Goal: Task Accomplishment & Management: Use online tool/utility

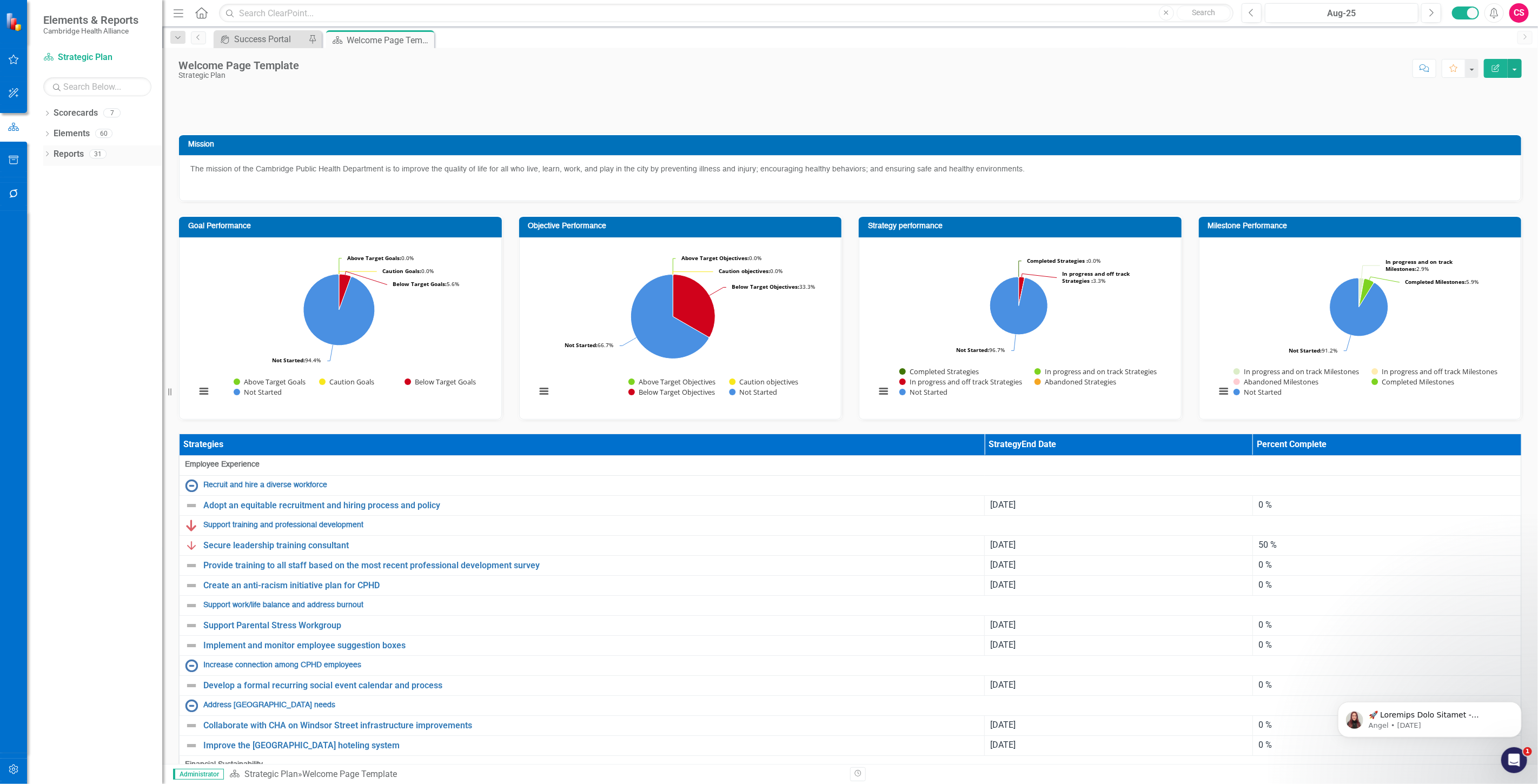
click at [74, 150] on link "Reports" at bounding box center [68, 154] width 30 height 13
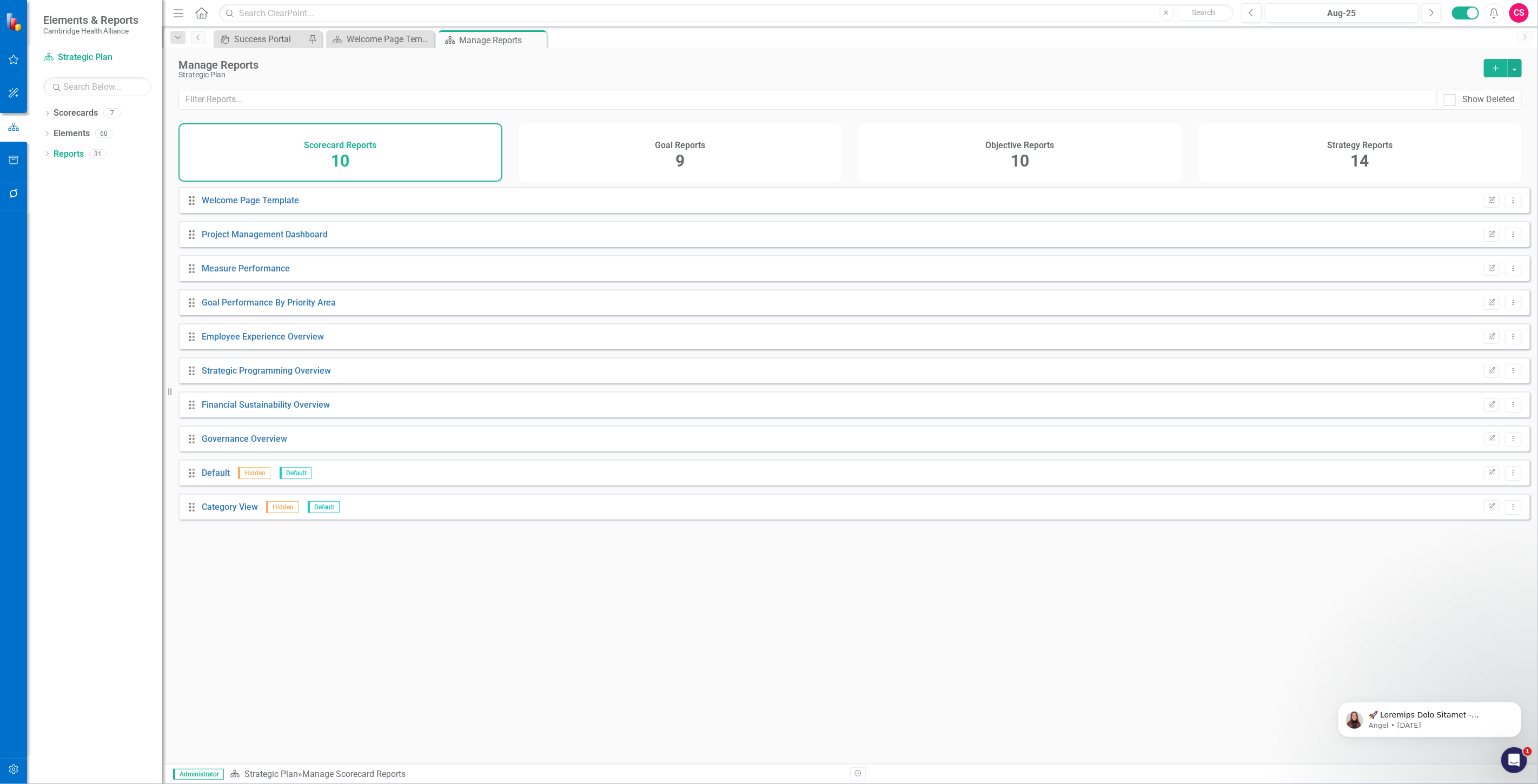
click at [937, 154] on div "Objective Reports 10" at bounding box center [1020, 152] width 324 height 58
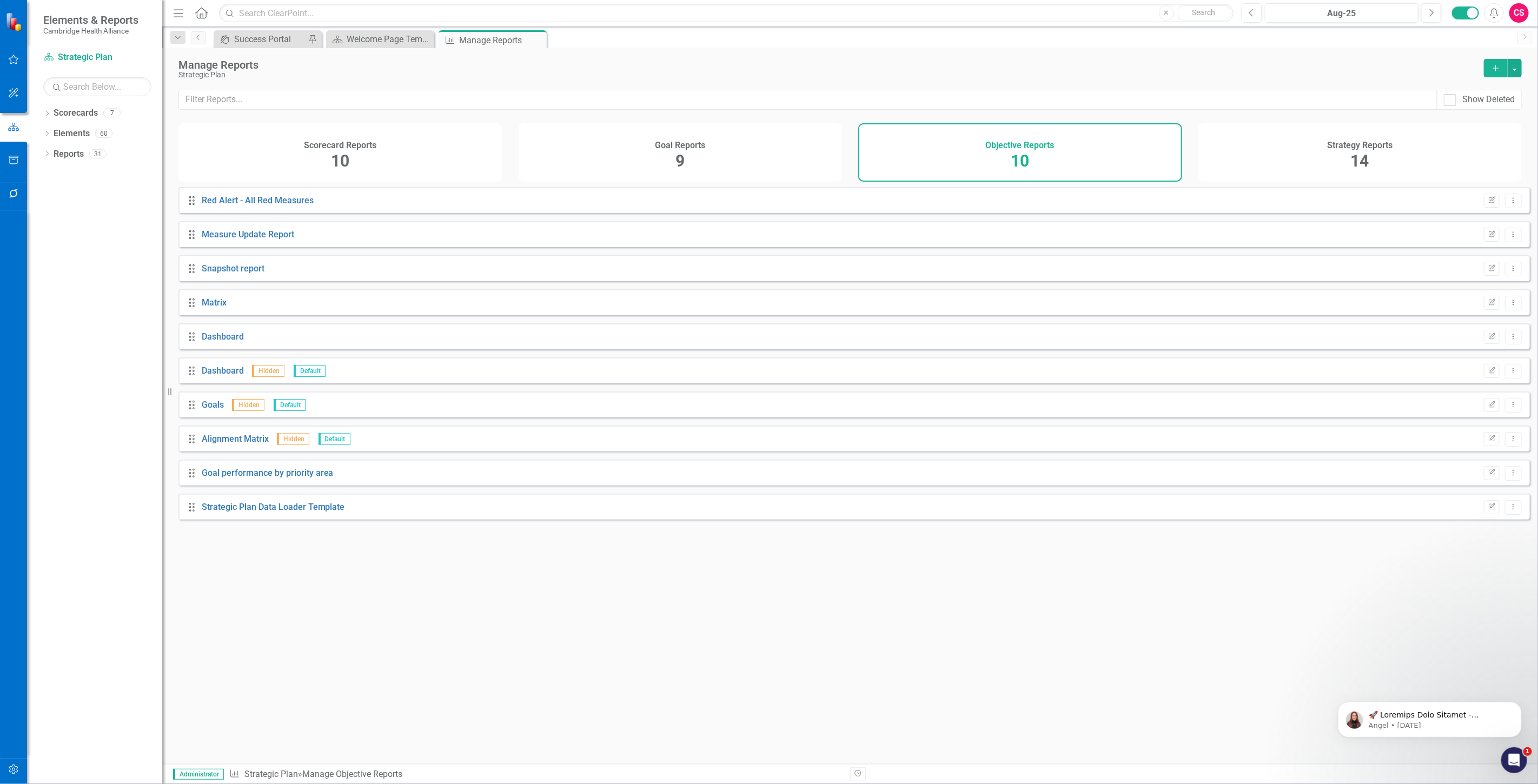
click at [1290, 154] on div "Strategy Reports 14" at bounding box center [1360, 152] width 324 height 58
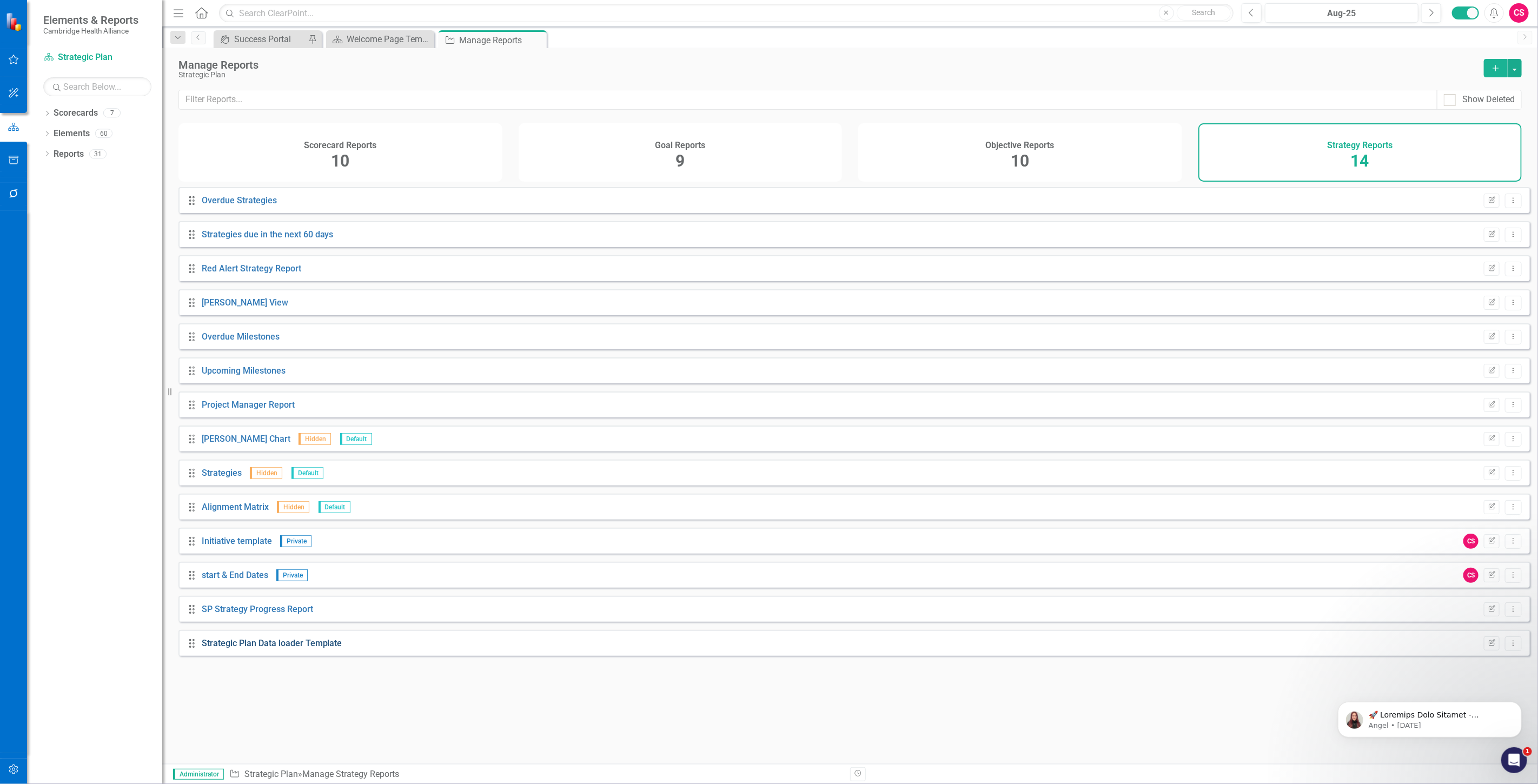
click at [318, 648] on link "Strategic Plan Data loader Template" at bounding box center [272, 643] width 141 height 10
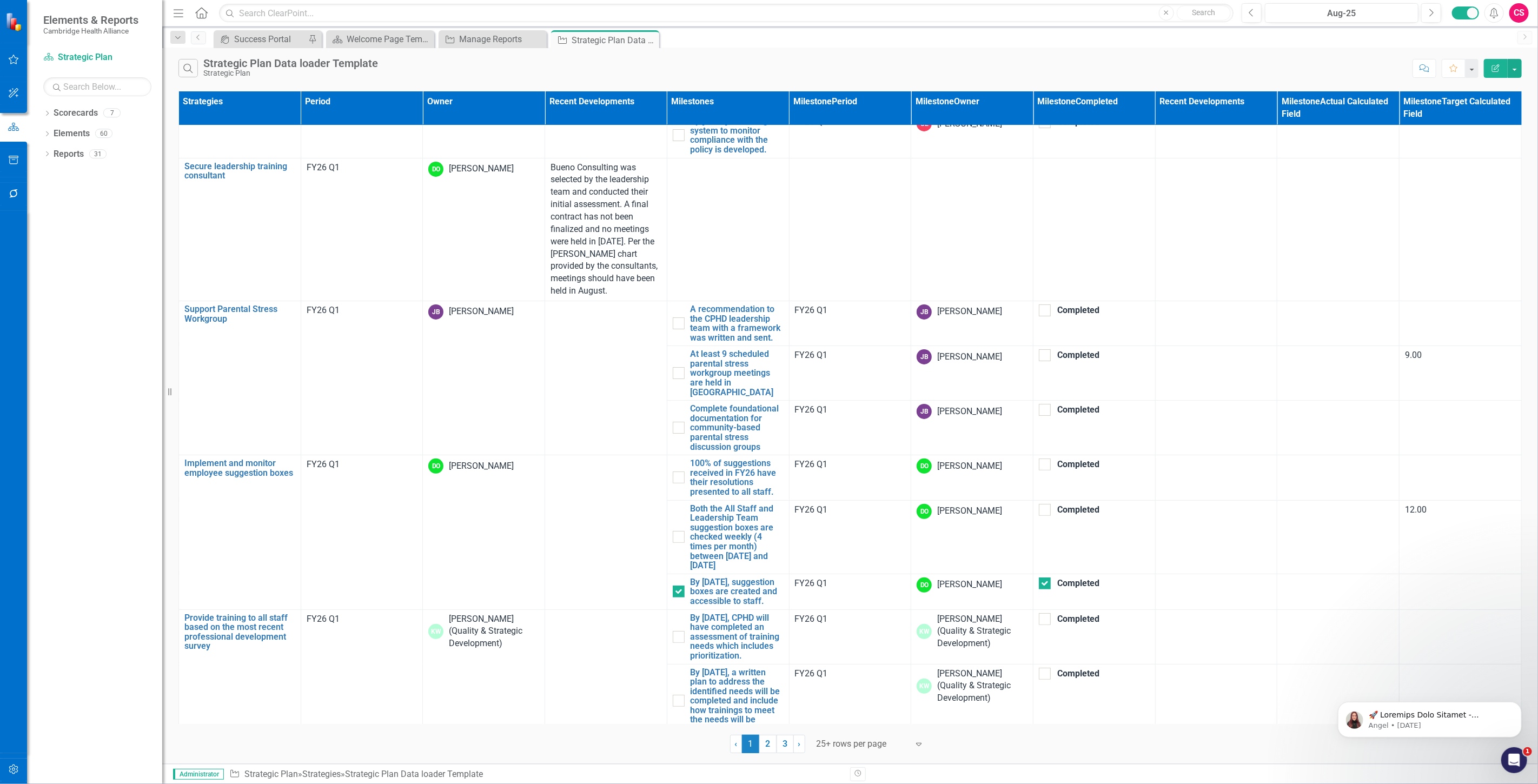
scroll to position [0, 3]
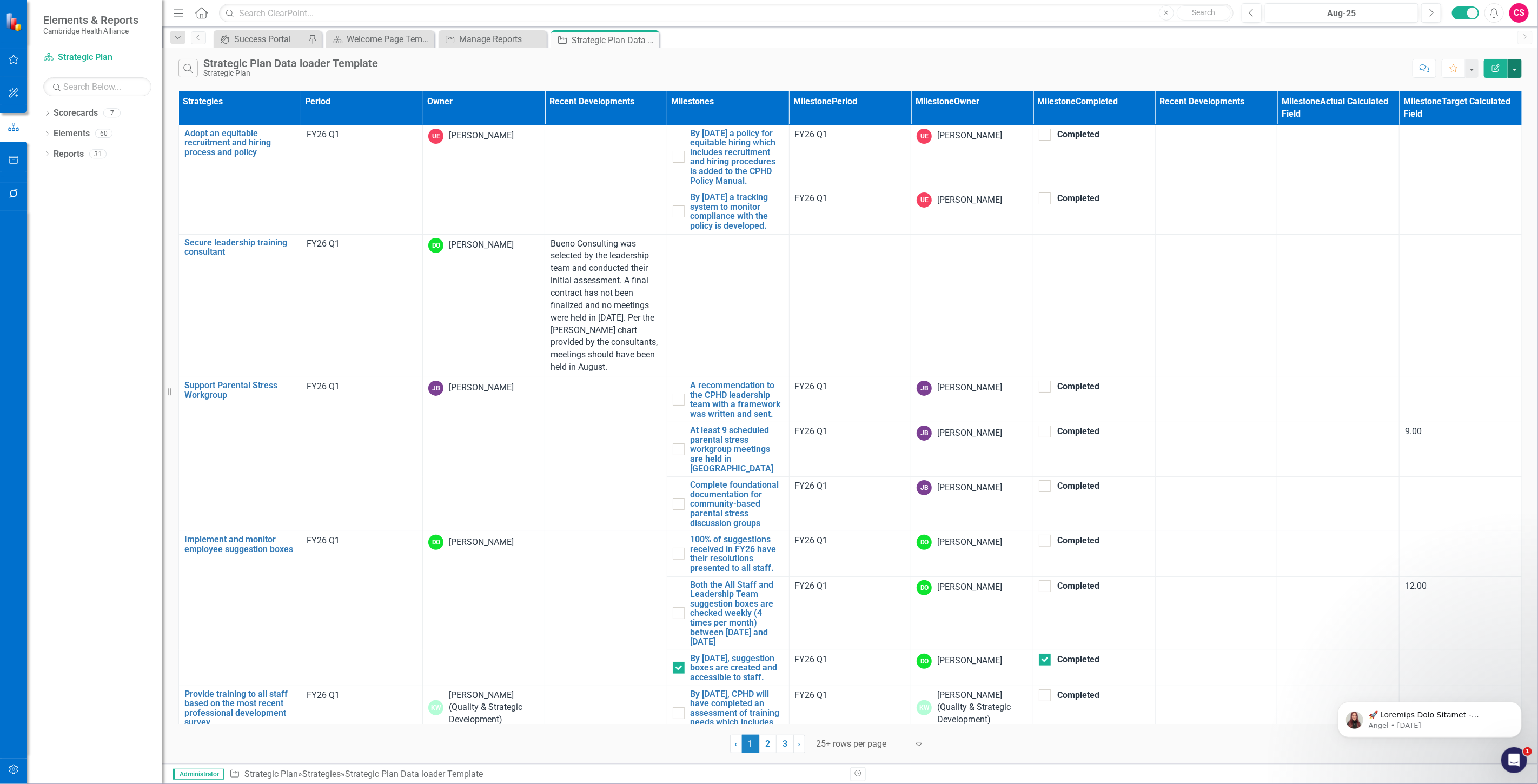
click at [1512, 67] on button "button" at bounding box center [1514, 68] width 14 height 19
click at [1499, 128] on link "Excel Export to Excel" at bounding box center [1479, 130] width 85 height 20
click at [840, 19] on div "icon.bolt Your export is generating and you will be notified when complete." at bounding box center [765, 37] width 153 height 44
click at [1501, 19] on button "Alerts" at bounding box center [1494, 13] width 19 height 19
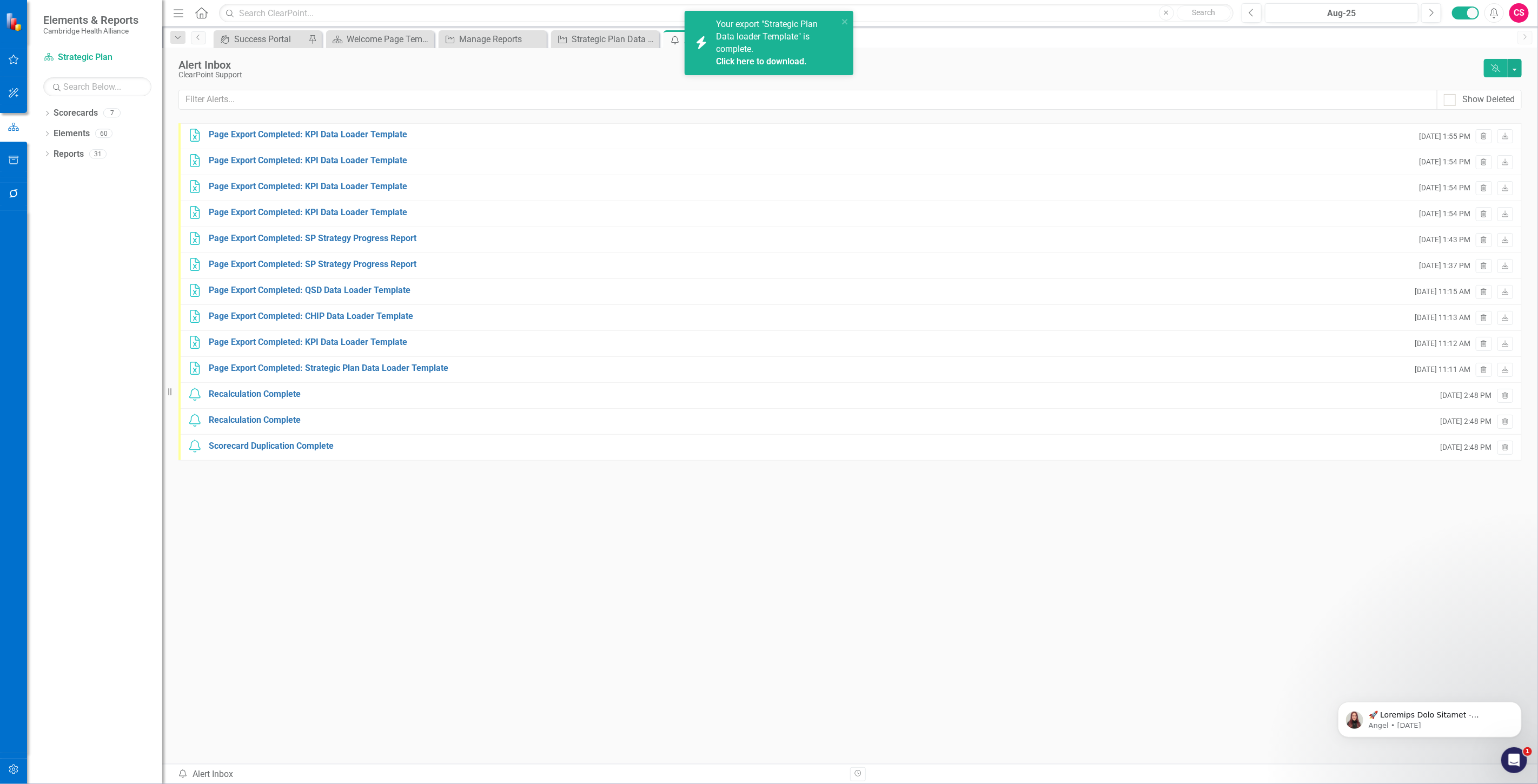
click at [749, 56] on link "Click here to download." at bounding box center [761, 61] width 91 height 10
drag, startPoint x: 71, startPoint y: 153, endPoint x: 51, endPoint y: 146, distance: 21.2
click at [71, 153] on link "Reports" at bounding box center [68, 154] width 30 height 13
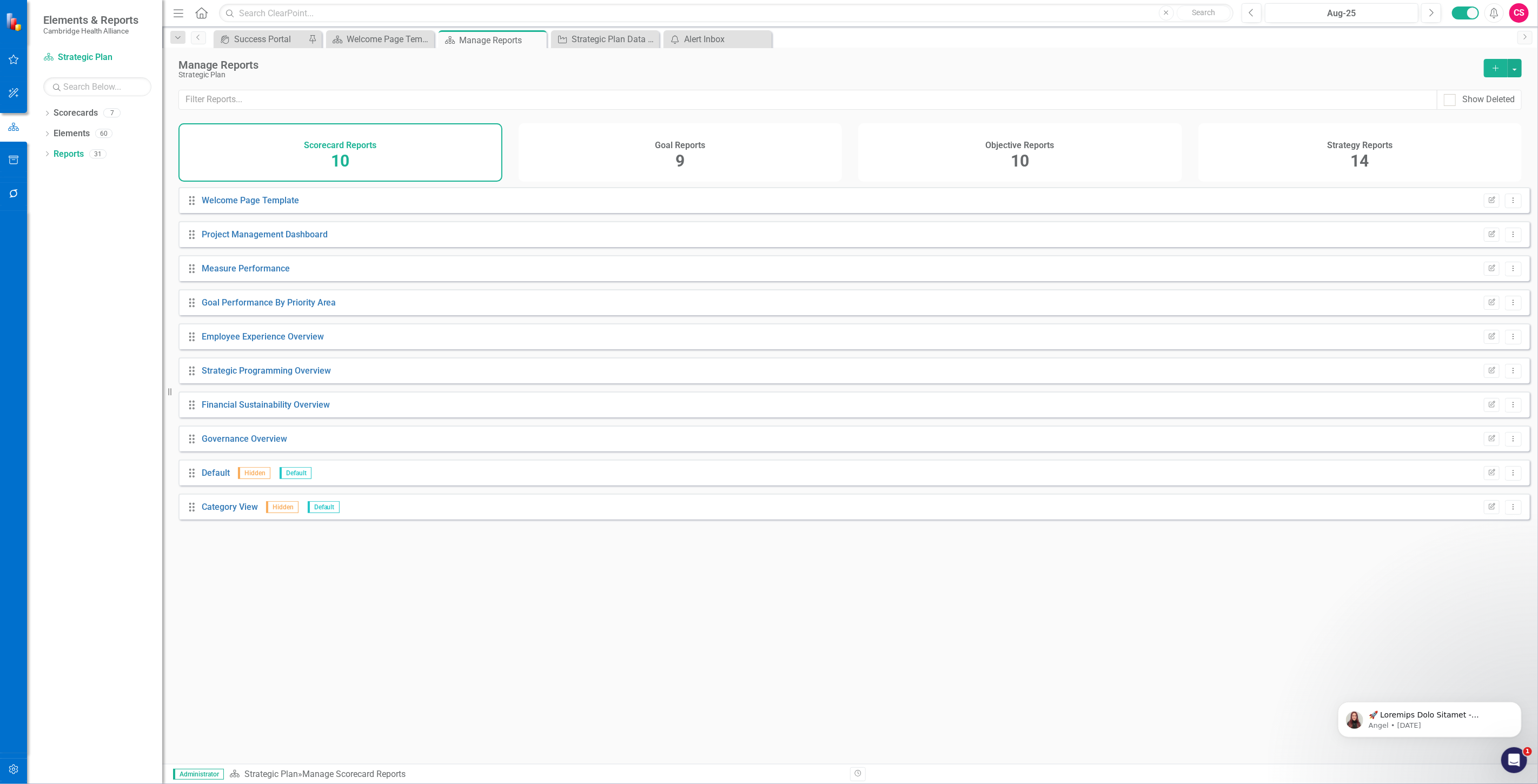
click at [1110, 153] on div "Objective Reports 10" at bounding box center [1020, 152] width 324 height 58
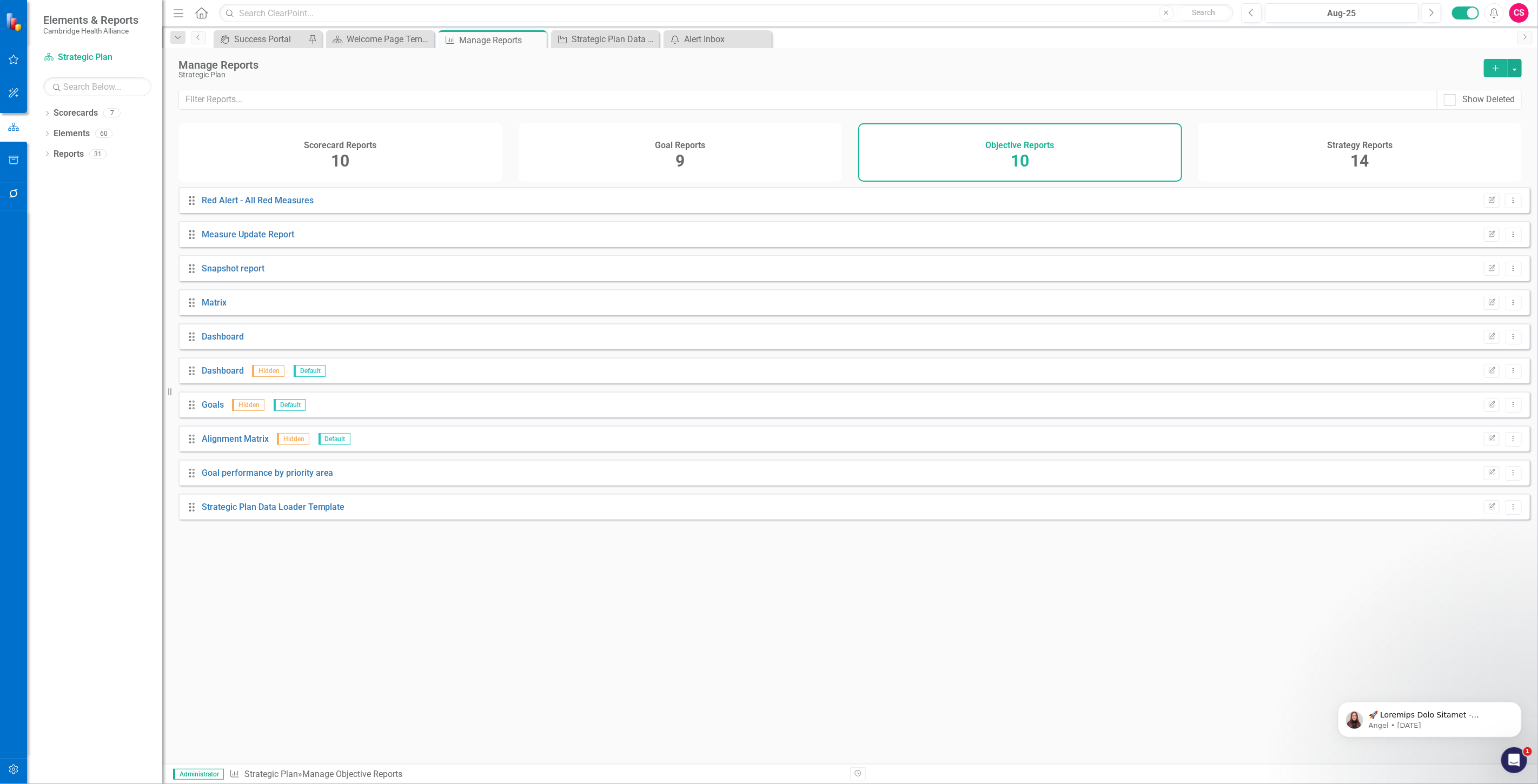
click at [1279, 166] on div "Strategy Reports 14" at bounding box center [1360, 152] width 324 height 58
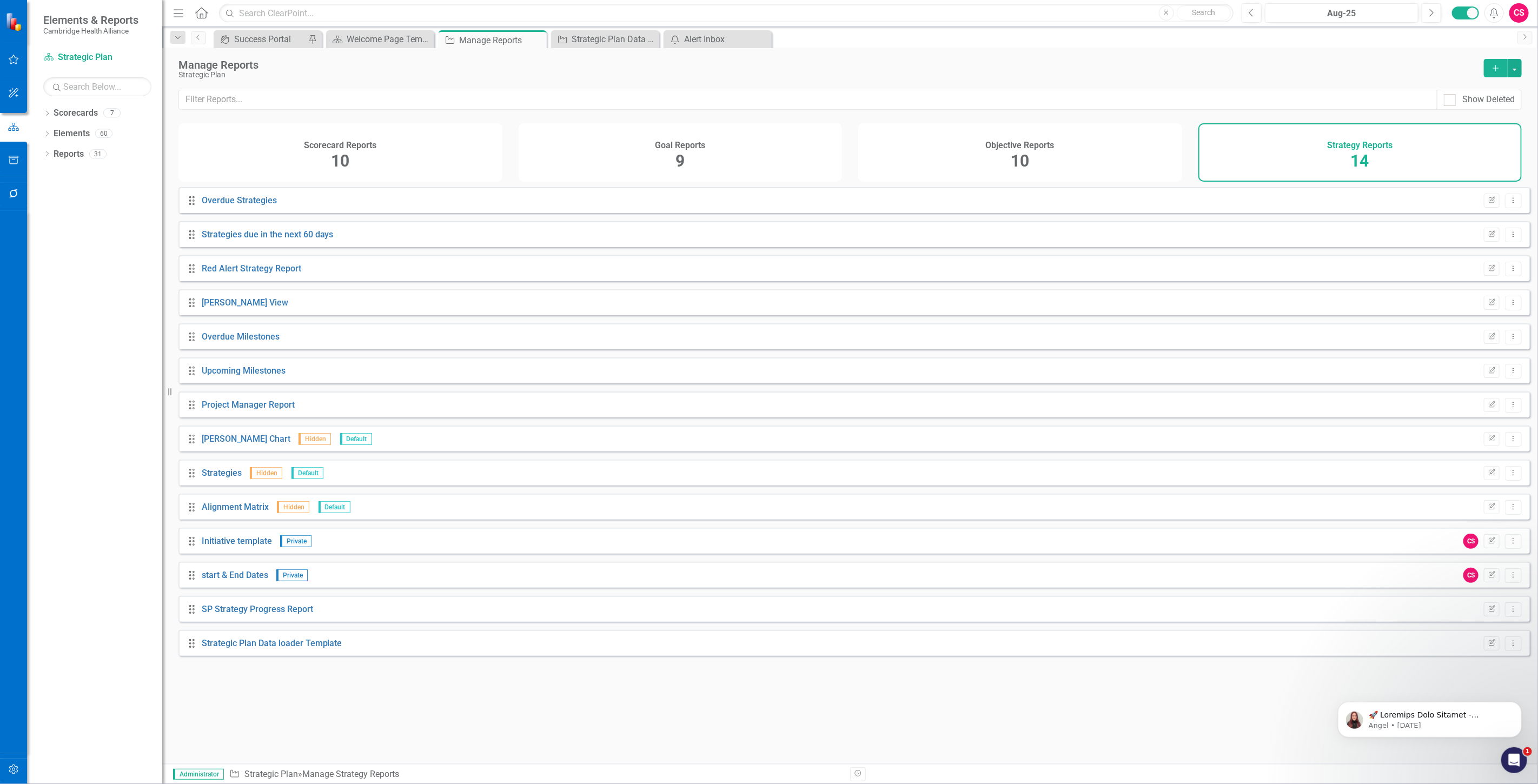
click at [1036, 159] on div "Objective Reports 10" at bounding box center [1020, 152] width 324 height 58
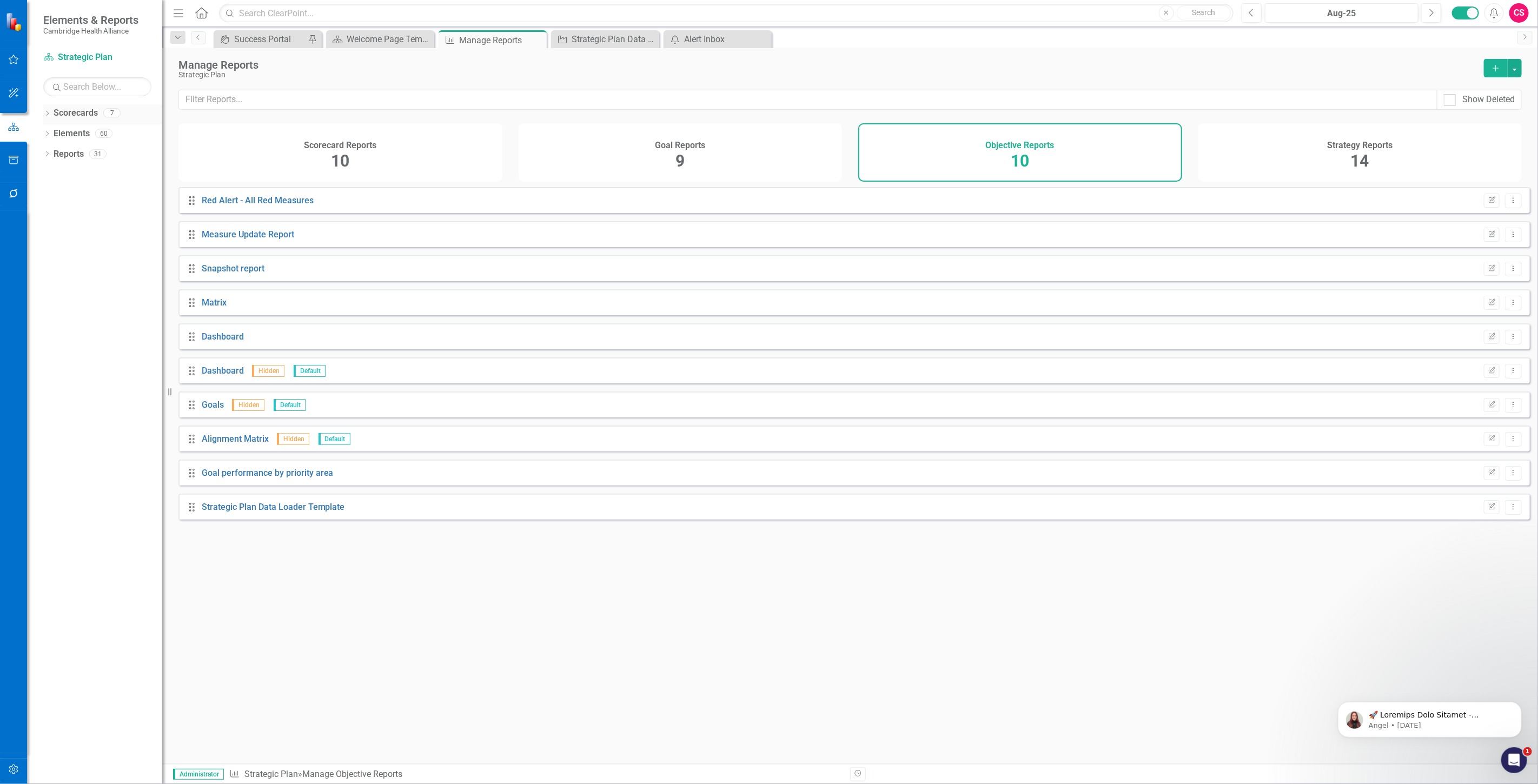
click at [78, 112] on link "Scorecards" at bounding box center [76, 113] width 44 height 13
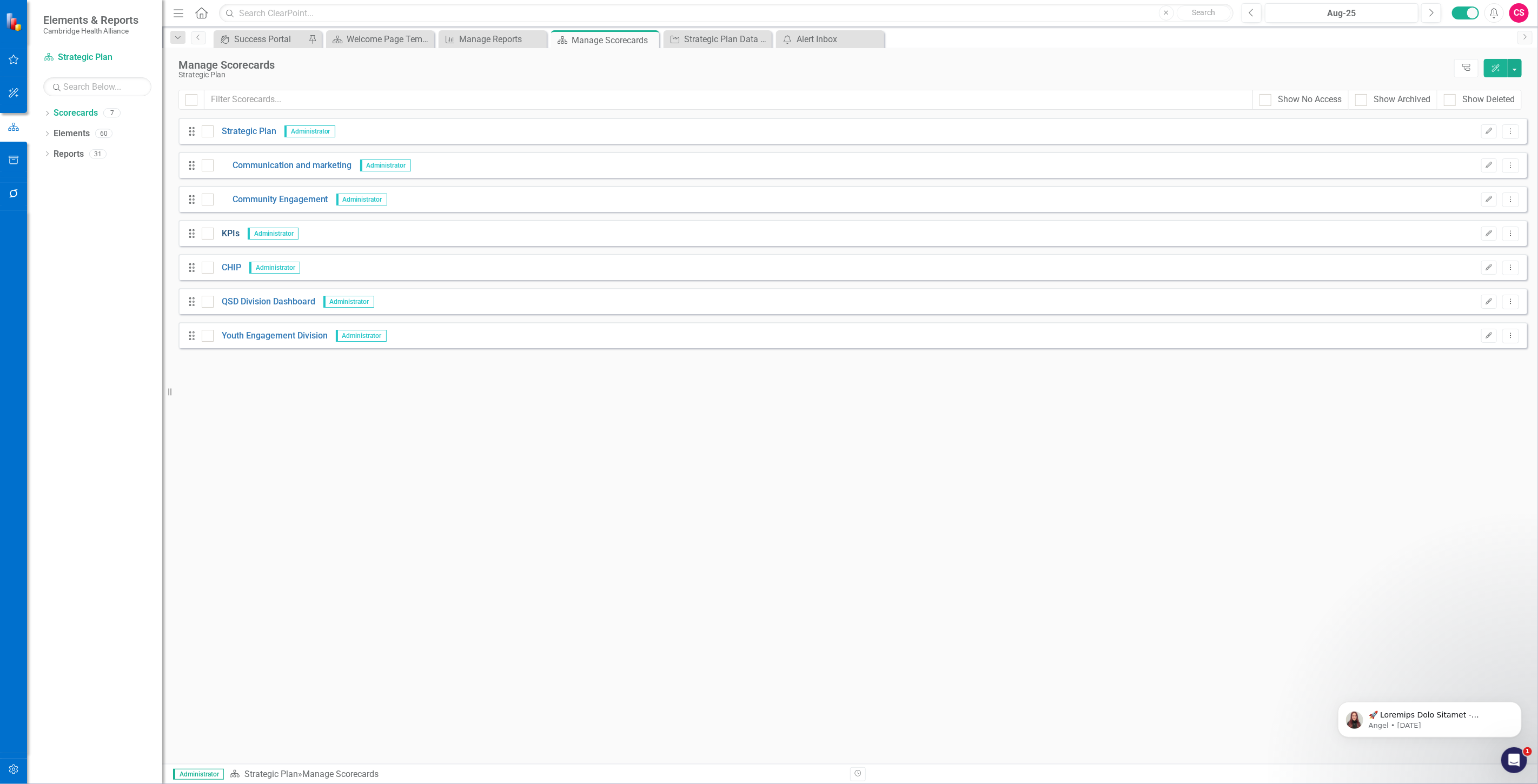
click at [230, 232] on link "KPIs" at bounding box center [226, 234] width 26 height 13
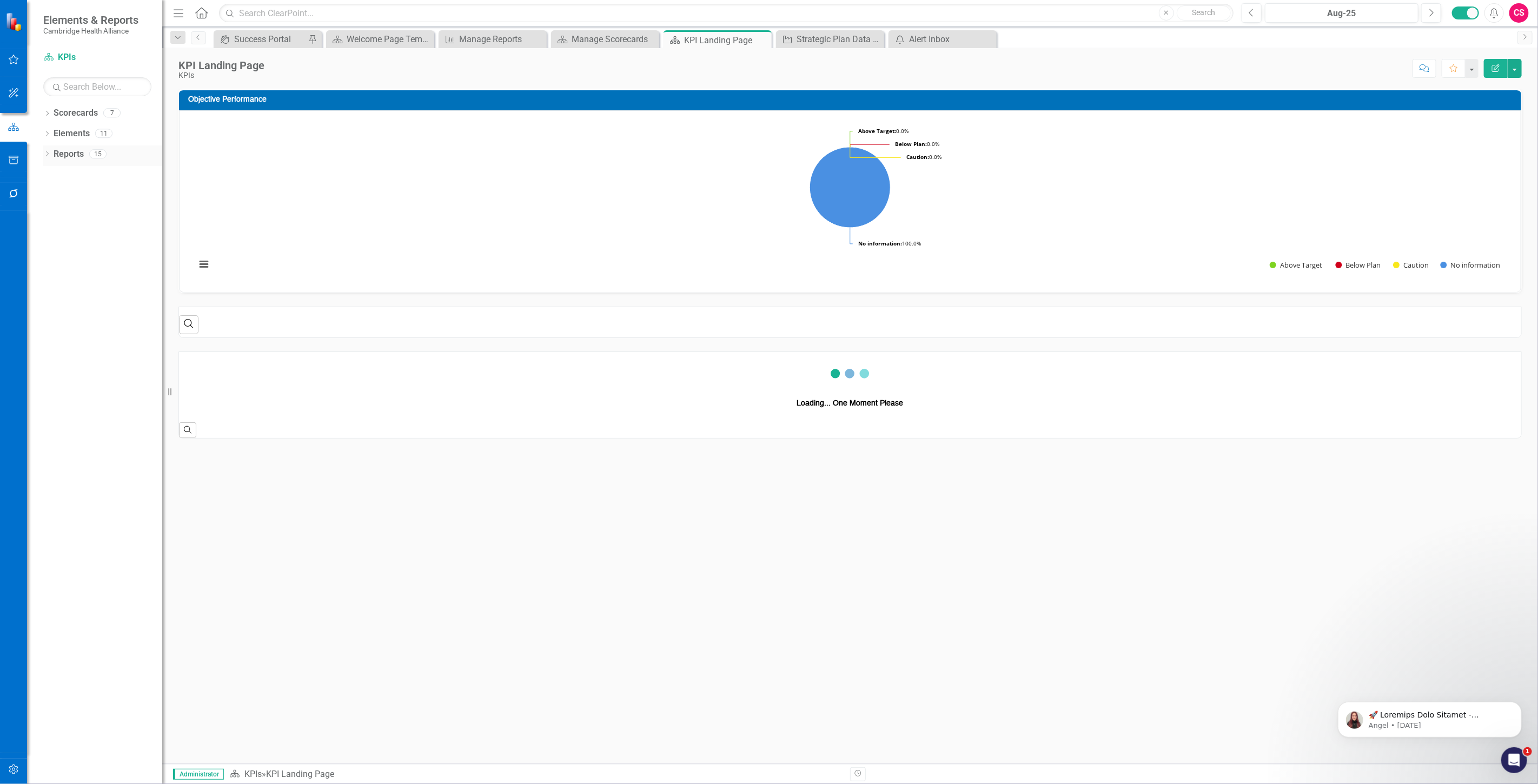
click at [68, 153] on link "Reports" at bounding box center [68, 154] width 30 height 13
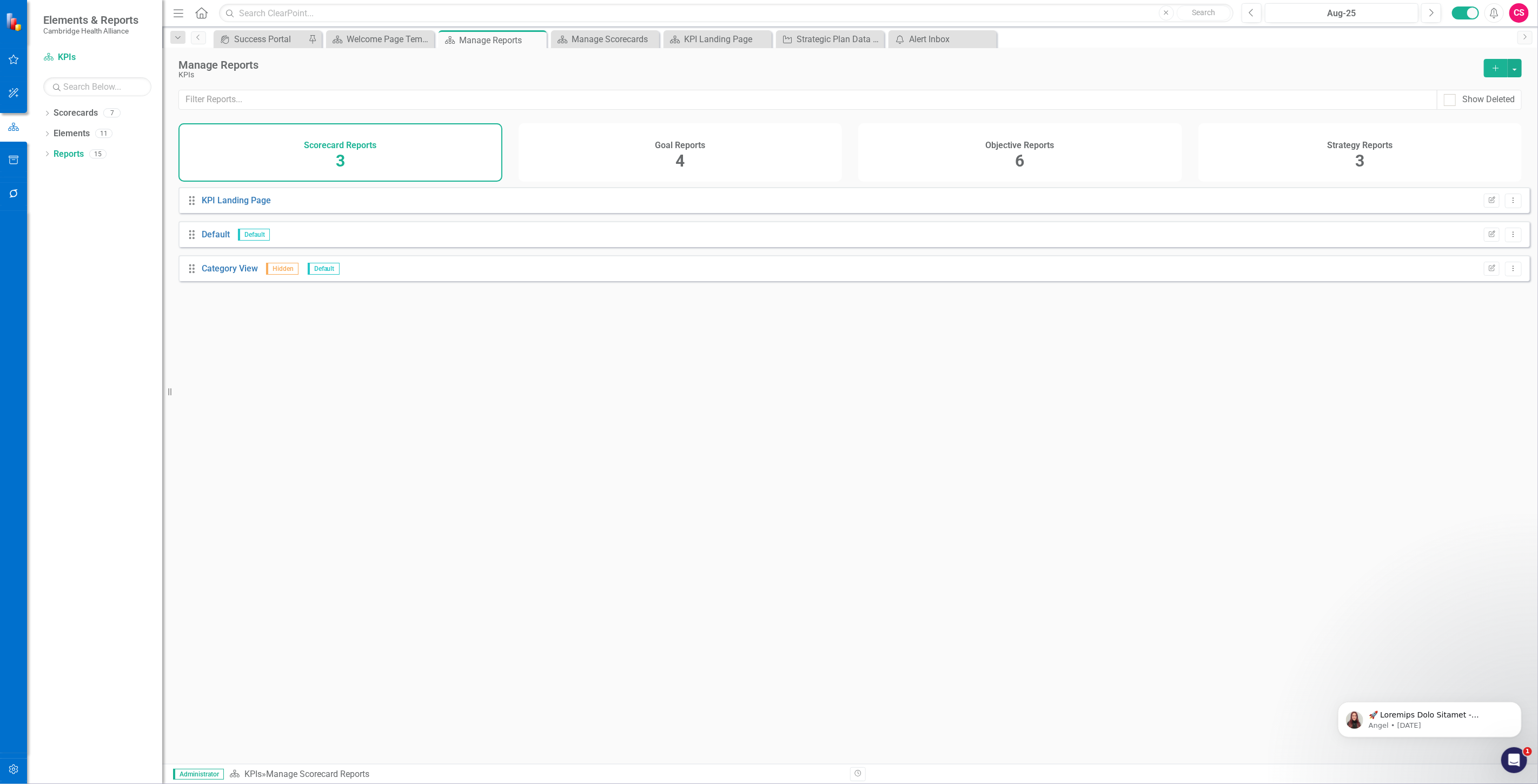
click at [820, 154] on div "Goal Reports 4" at bounding box center [680, 152] width 324 height 58
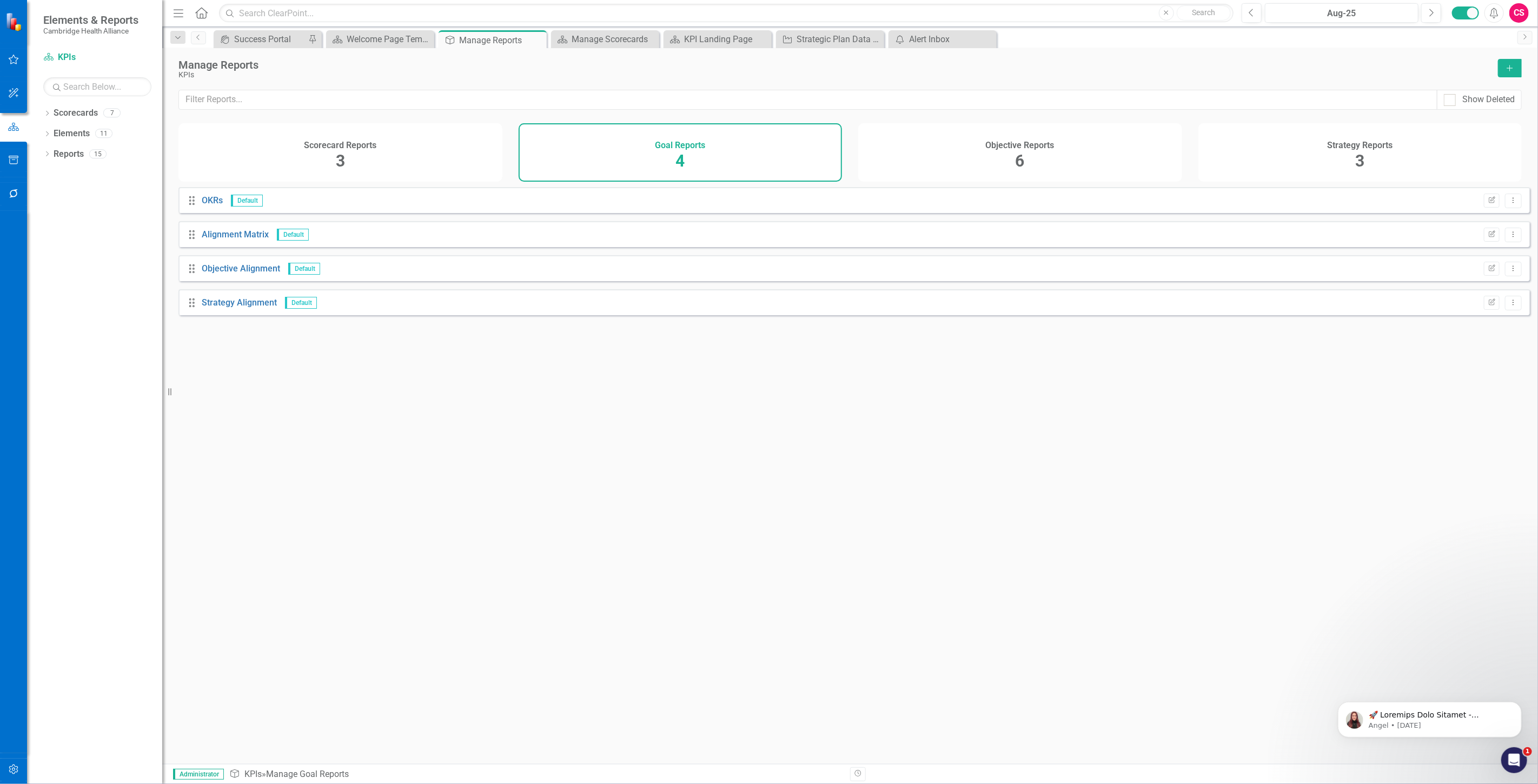
click at [998, 157] on div "Objective Reports 6" at bounding box center [1020, 152] width 324 height 58
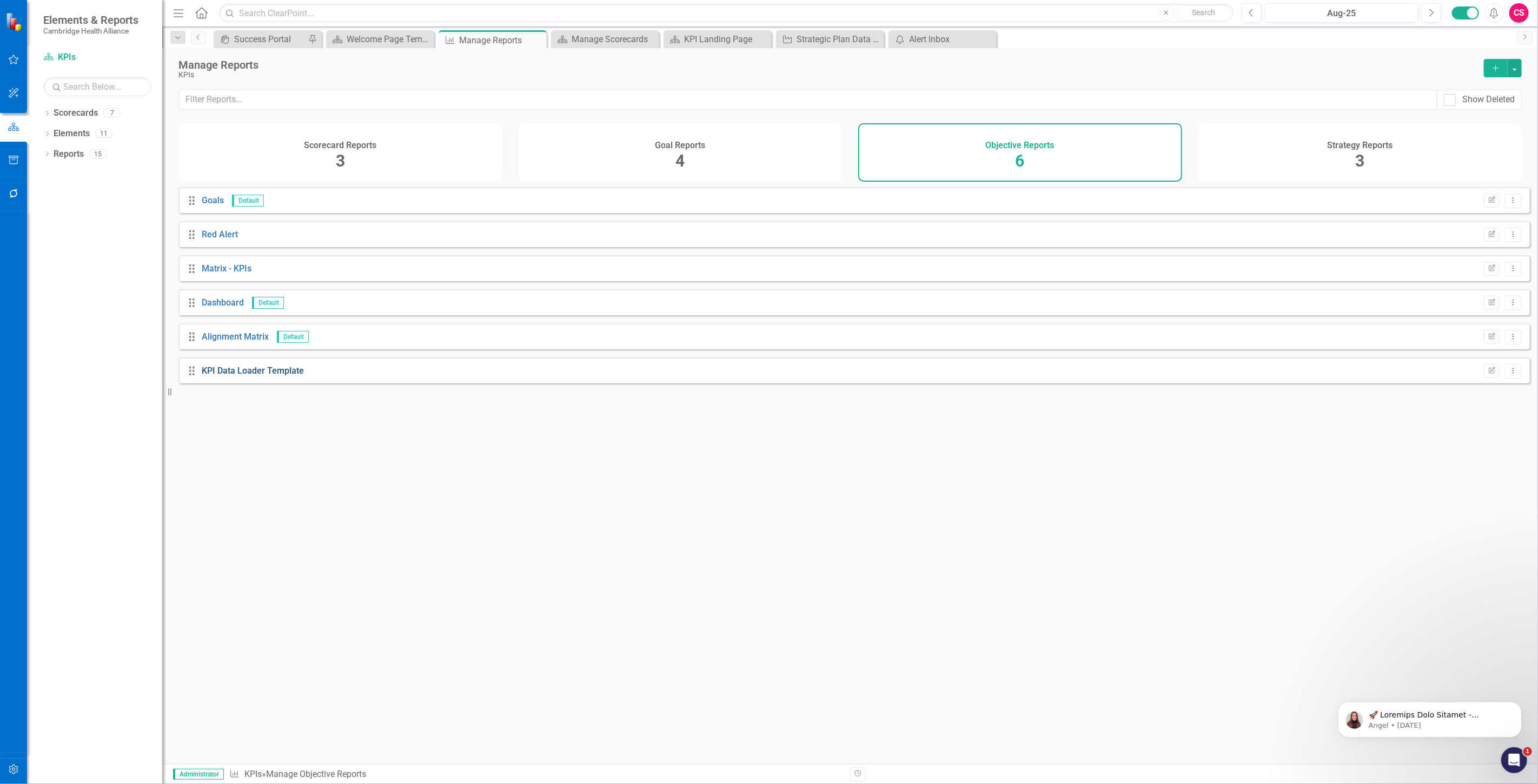
click at [255, 376] on link "KPI Data Loader Template" at bounding box center [253, 370] width 102 height 10
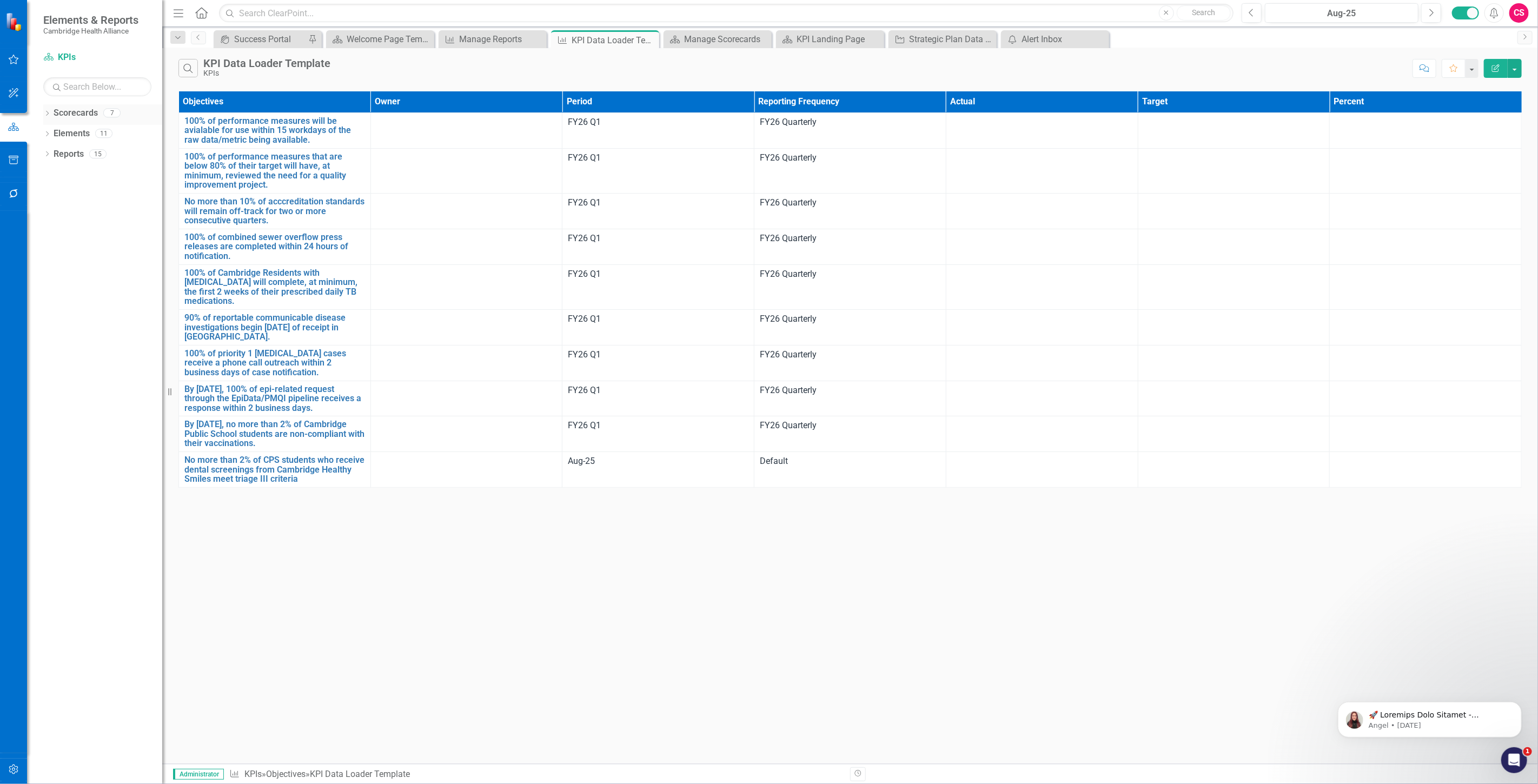
click at [72, 108] on link "Scorecards" at bounding box center [76, 113] width 44 height 13
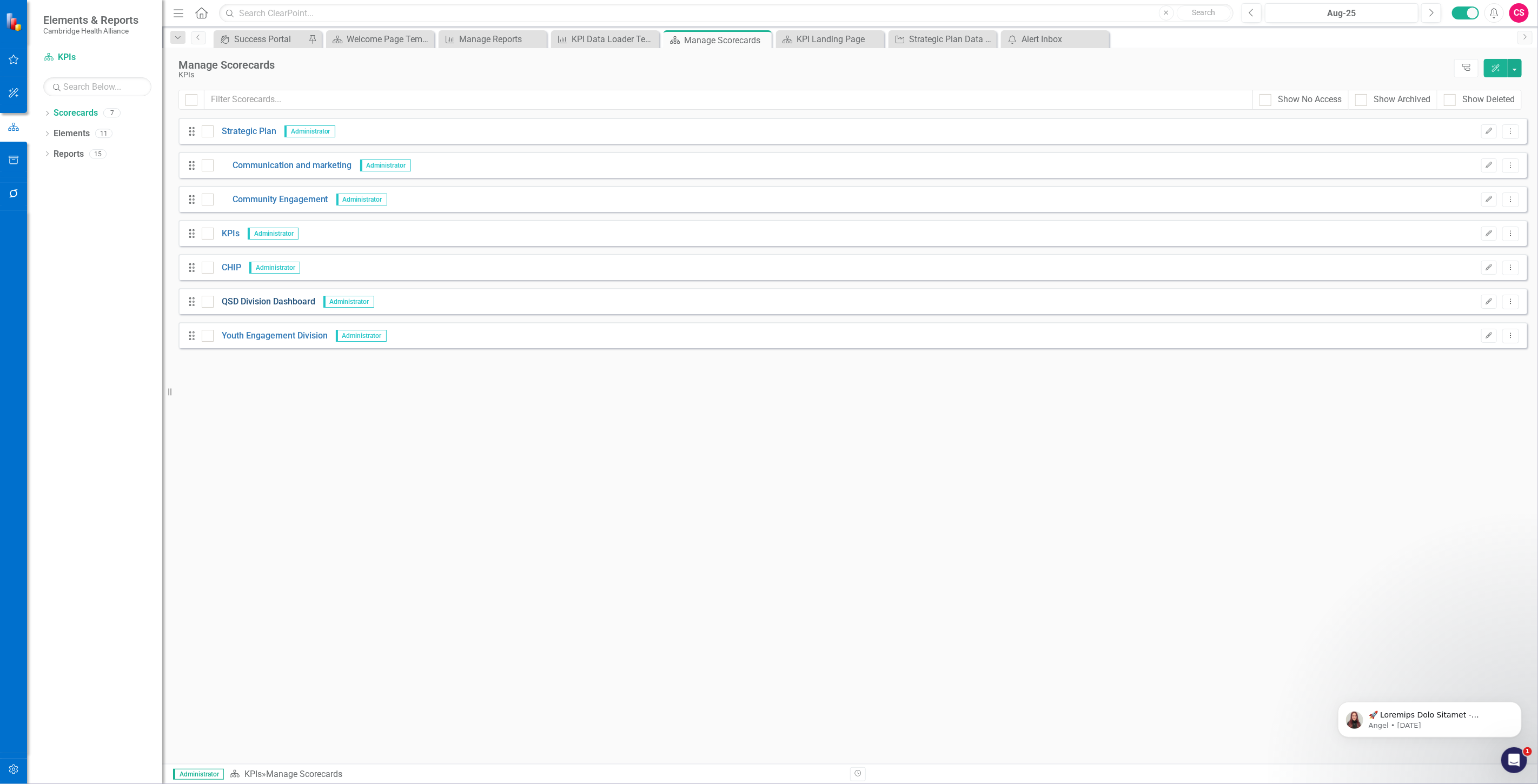
click at [243, 303] on link "QSD Division Dashboard" at bounding box center [264, 302] width 102 height 13
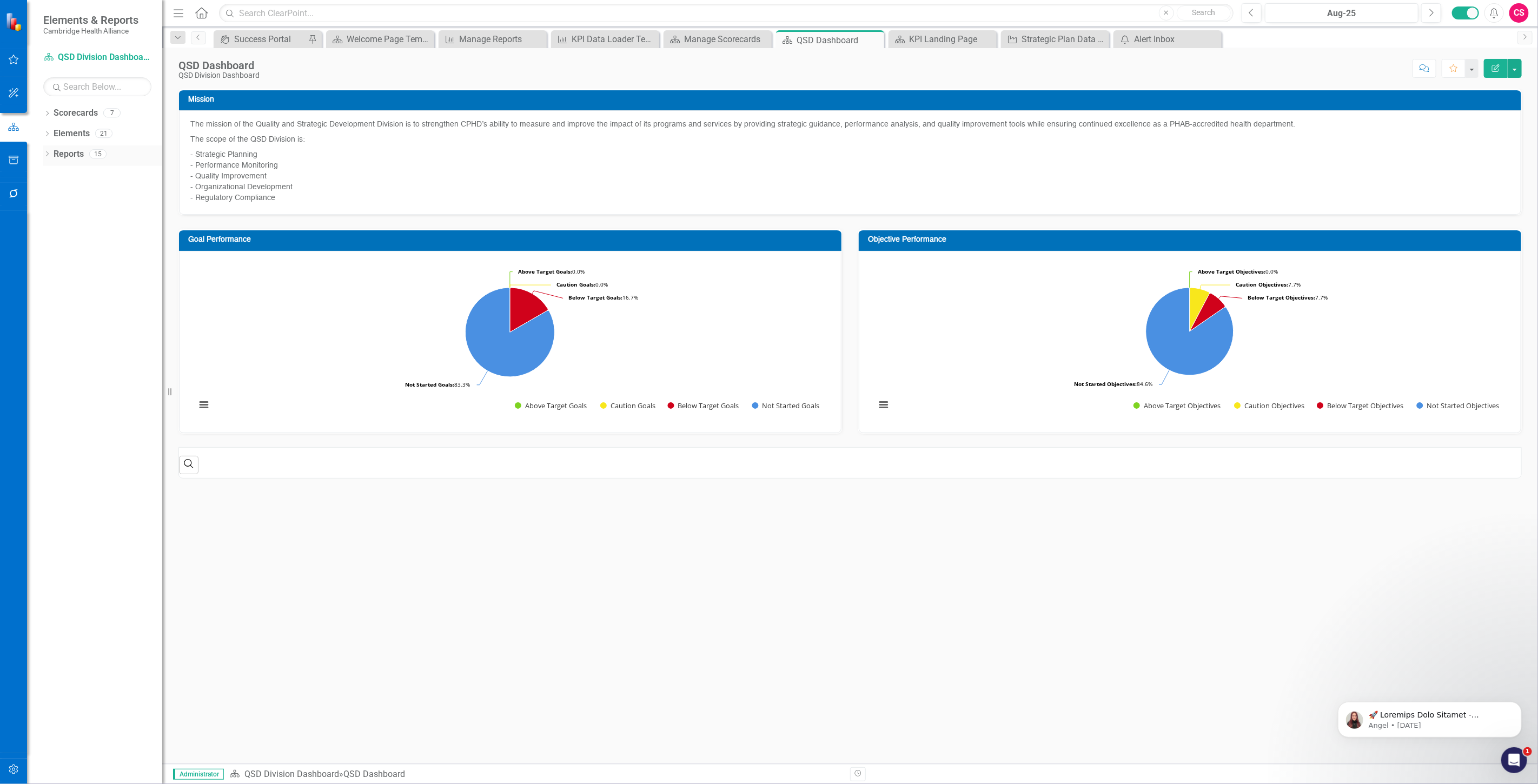
click at [64, 160] on link "Reports" at bounding box center [68, 154] width 30 height 13
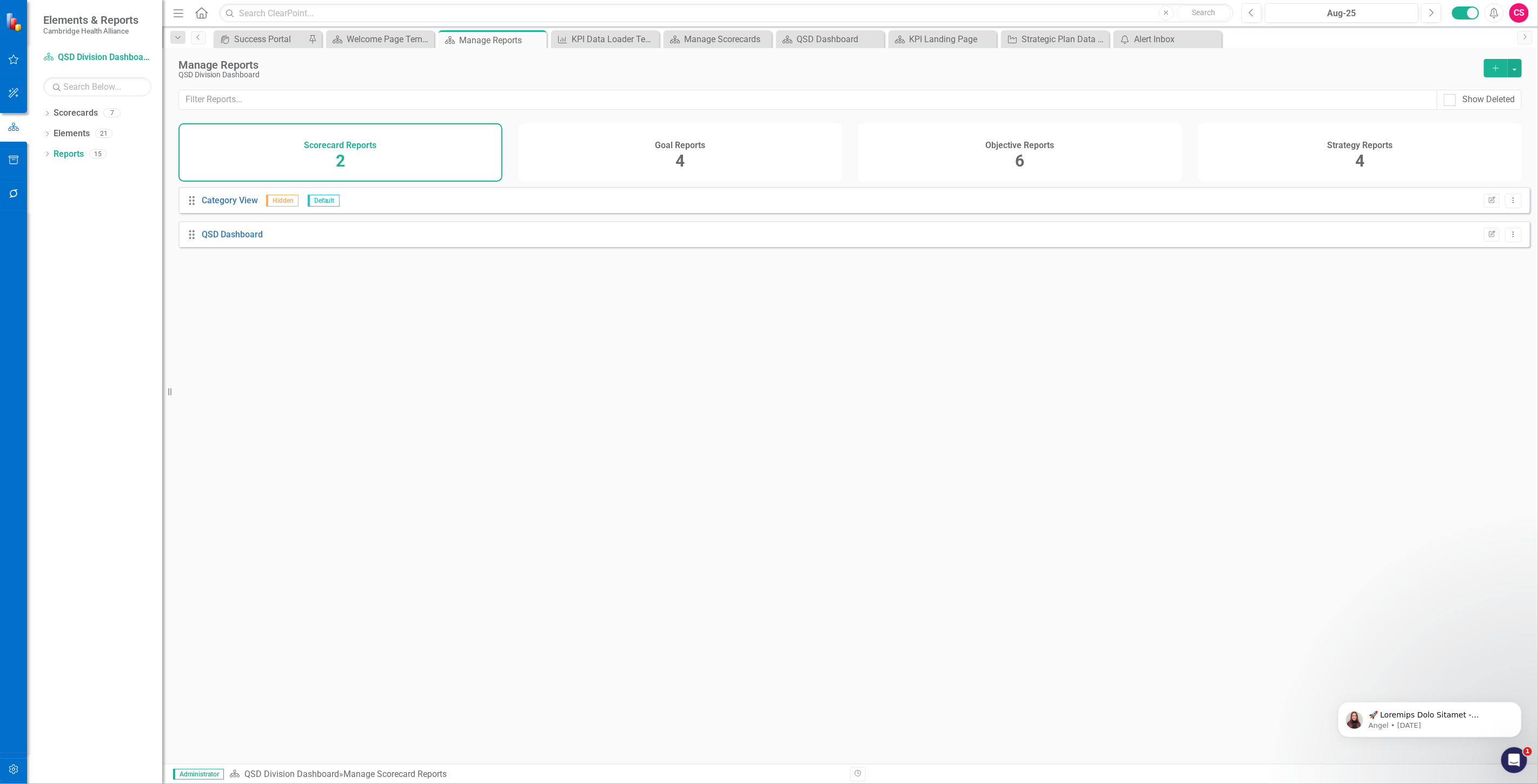
click at [1037, 153] on div "Objective Reports 6" at bounding box center [1020, 152] width 324 height 58
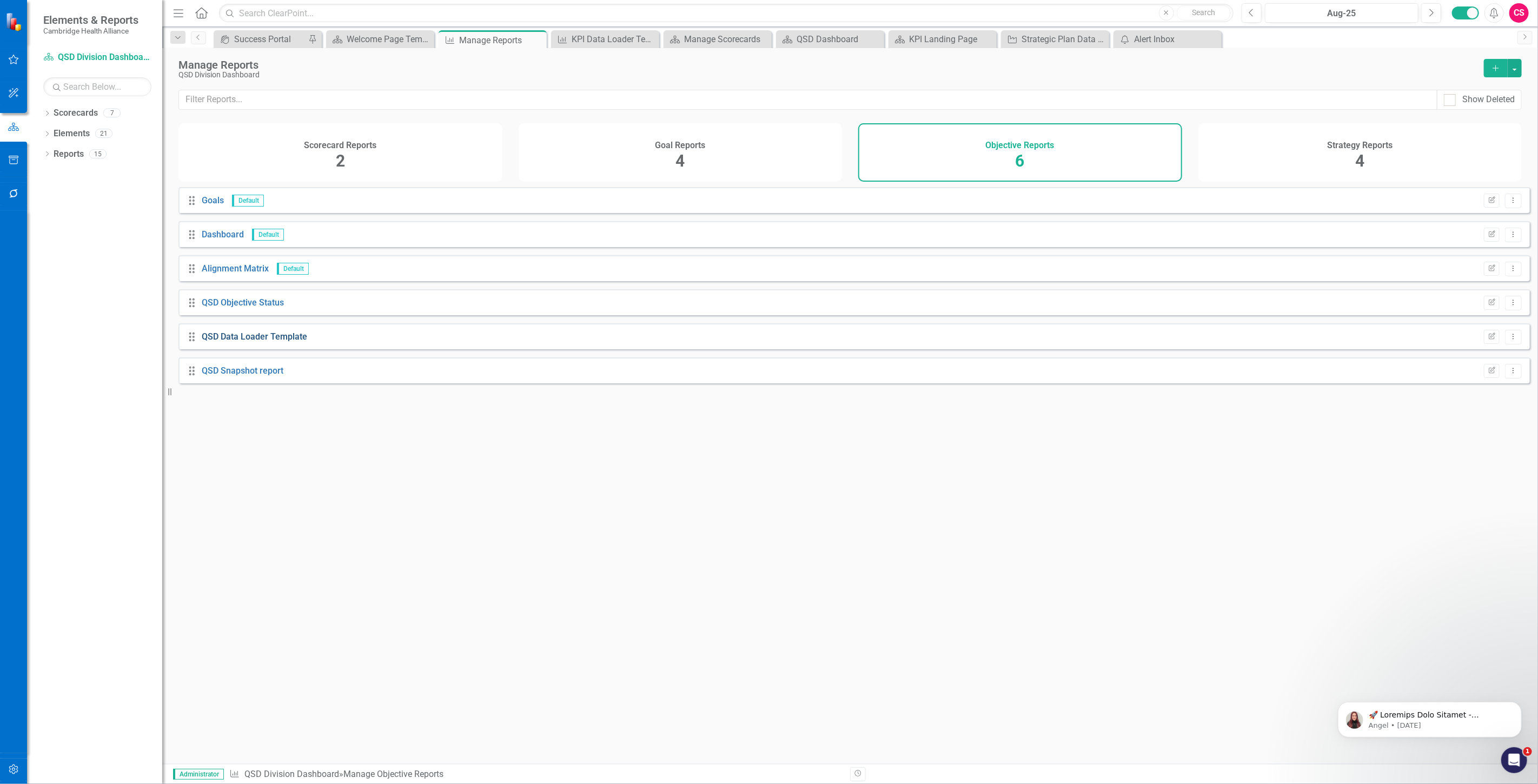
click at [236, 342] on link "QSD Data Loader Template" at bounding box center [255, 336] width 106 height 10
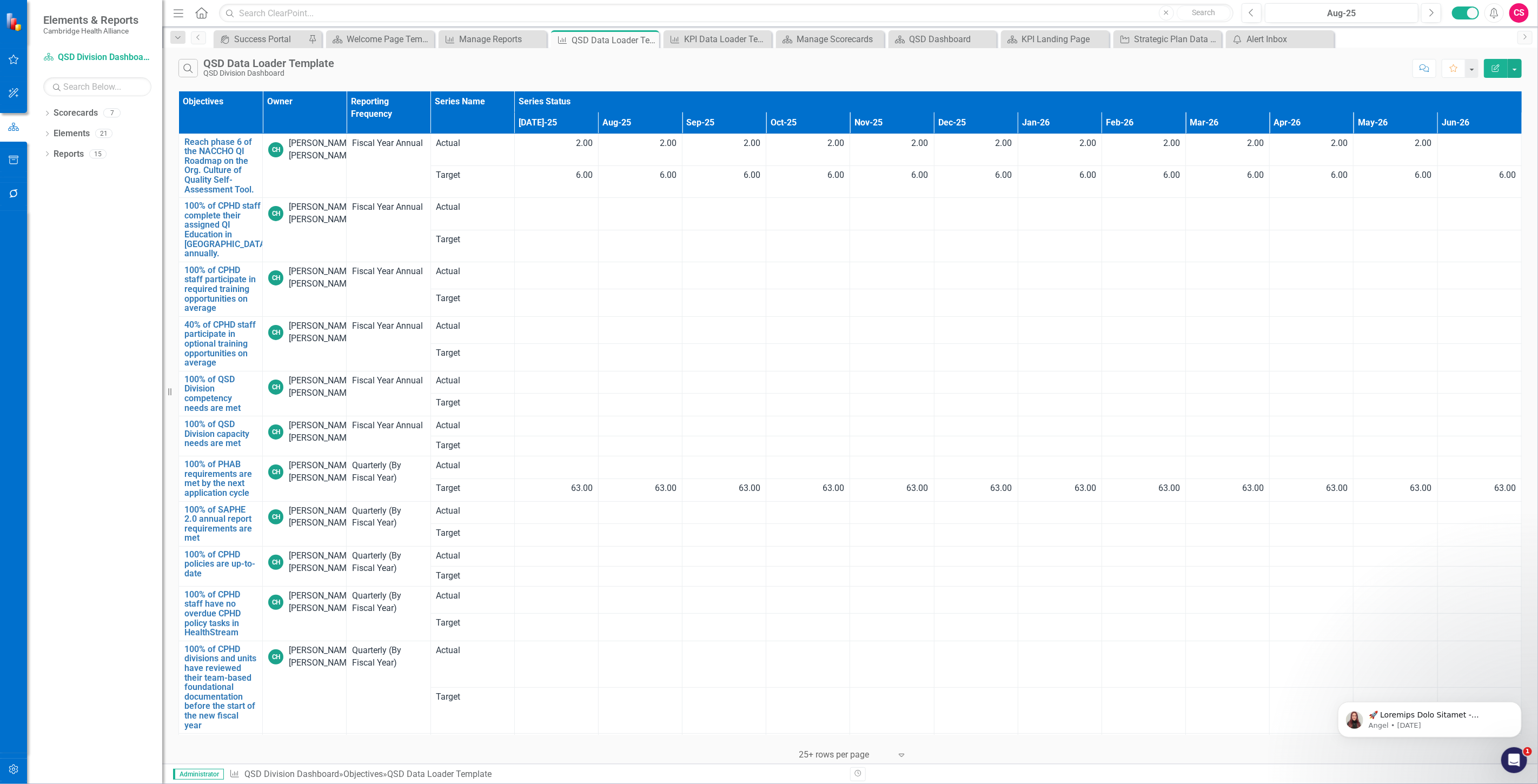
click at [1494, 70] on icon "Edit Report" at bounding box center [1495, 68] width 10 height 8
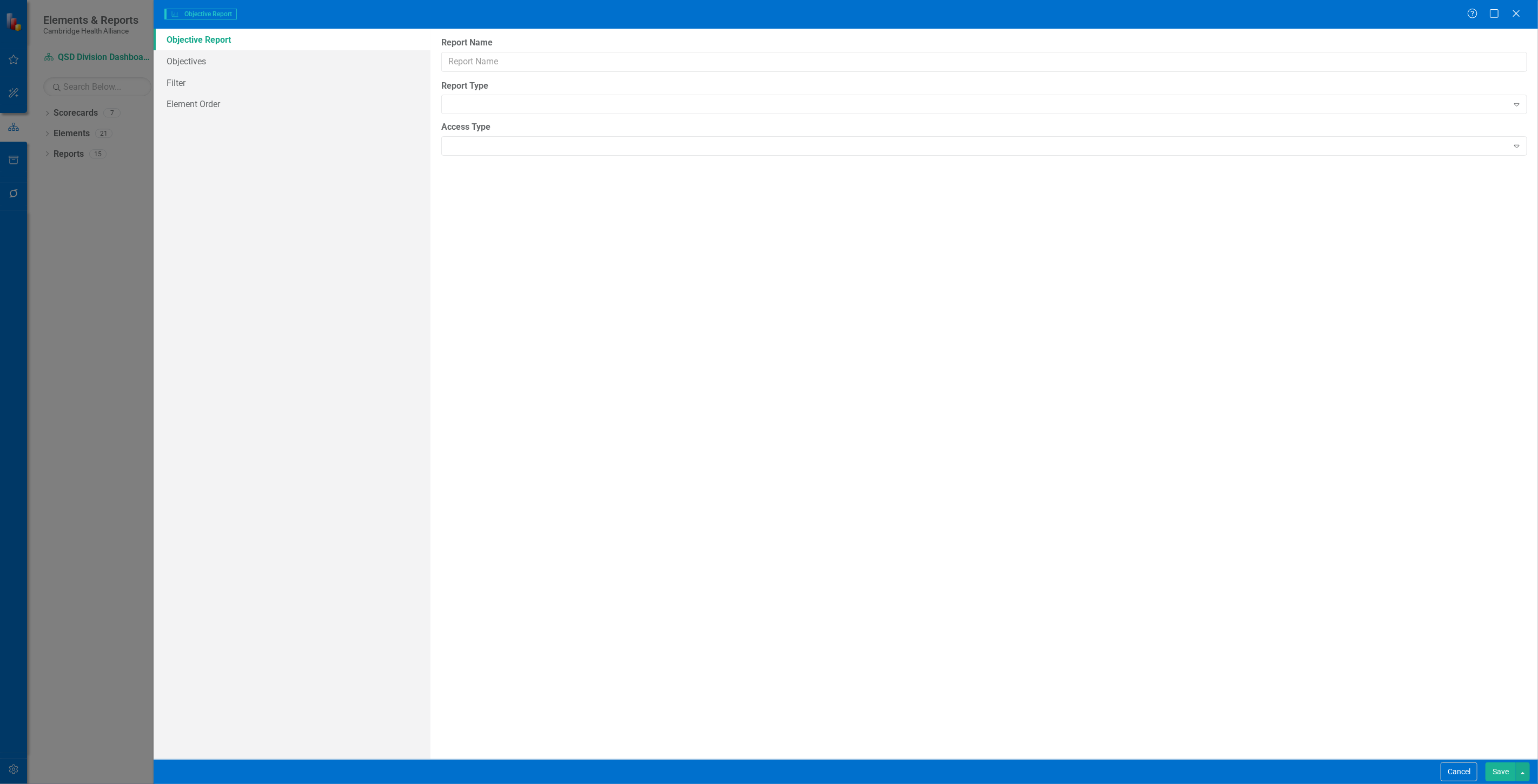
type input "QSD Data Loader Template"
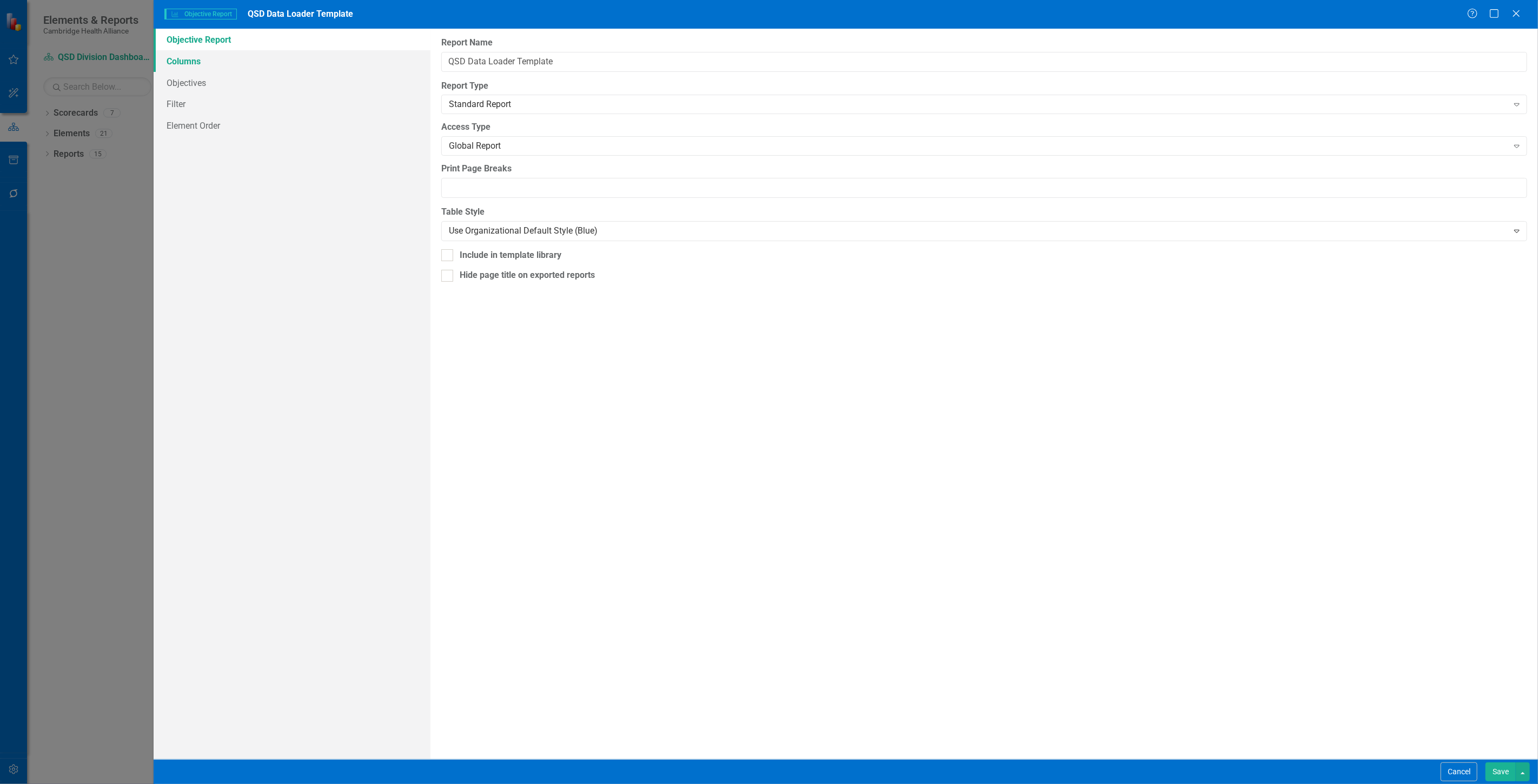
click at [240, 55] on link "Columns" at bounding box center [292, 61] width 277 height 22
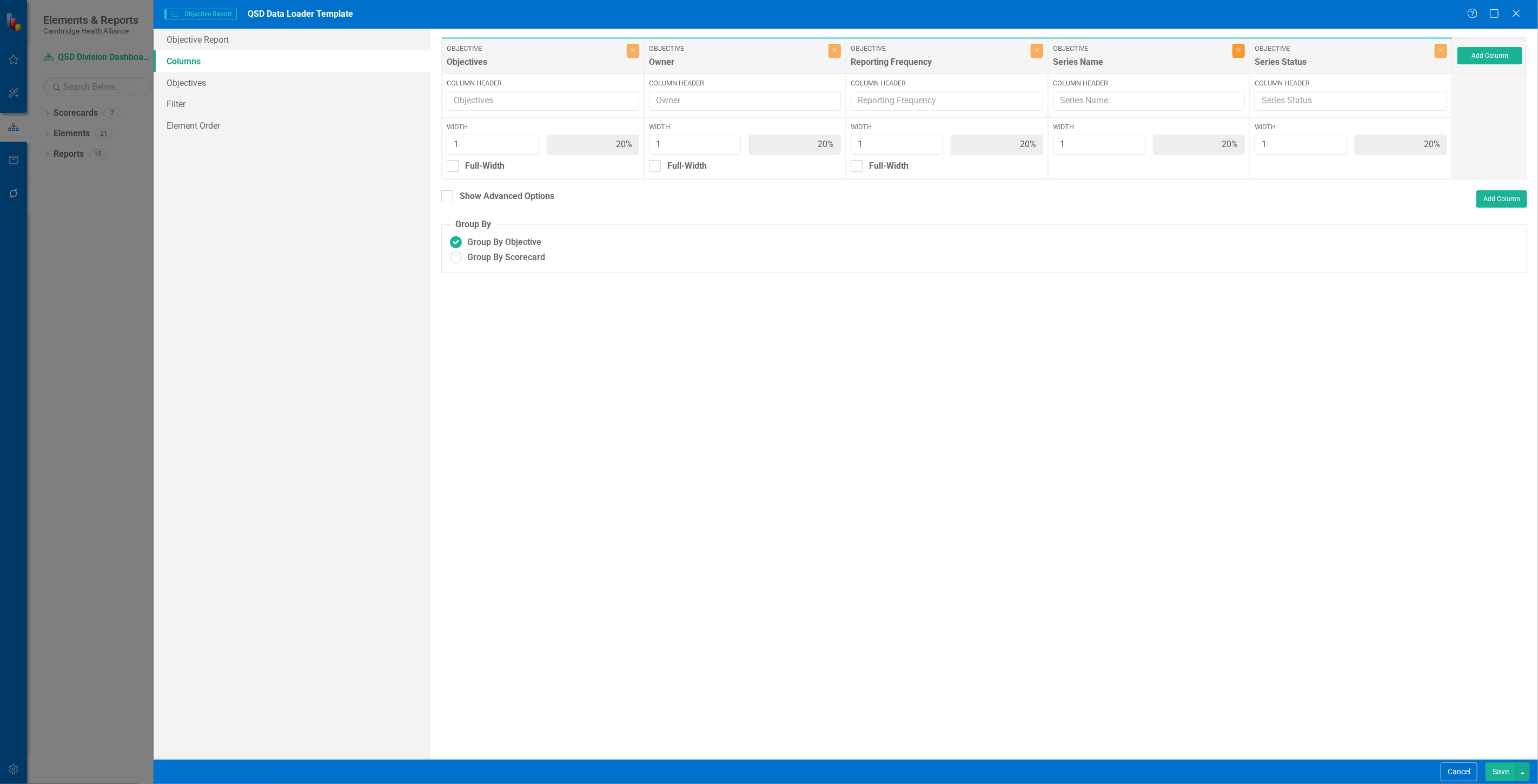
click at [1241, 50] on button "Close" at bounding box center [1238, 50] width 13 height 14
type input "25%"
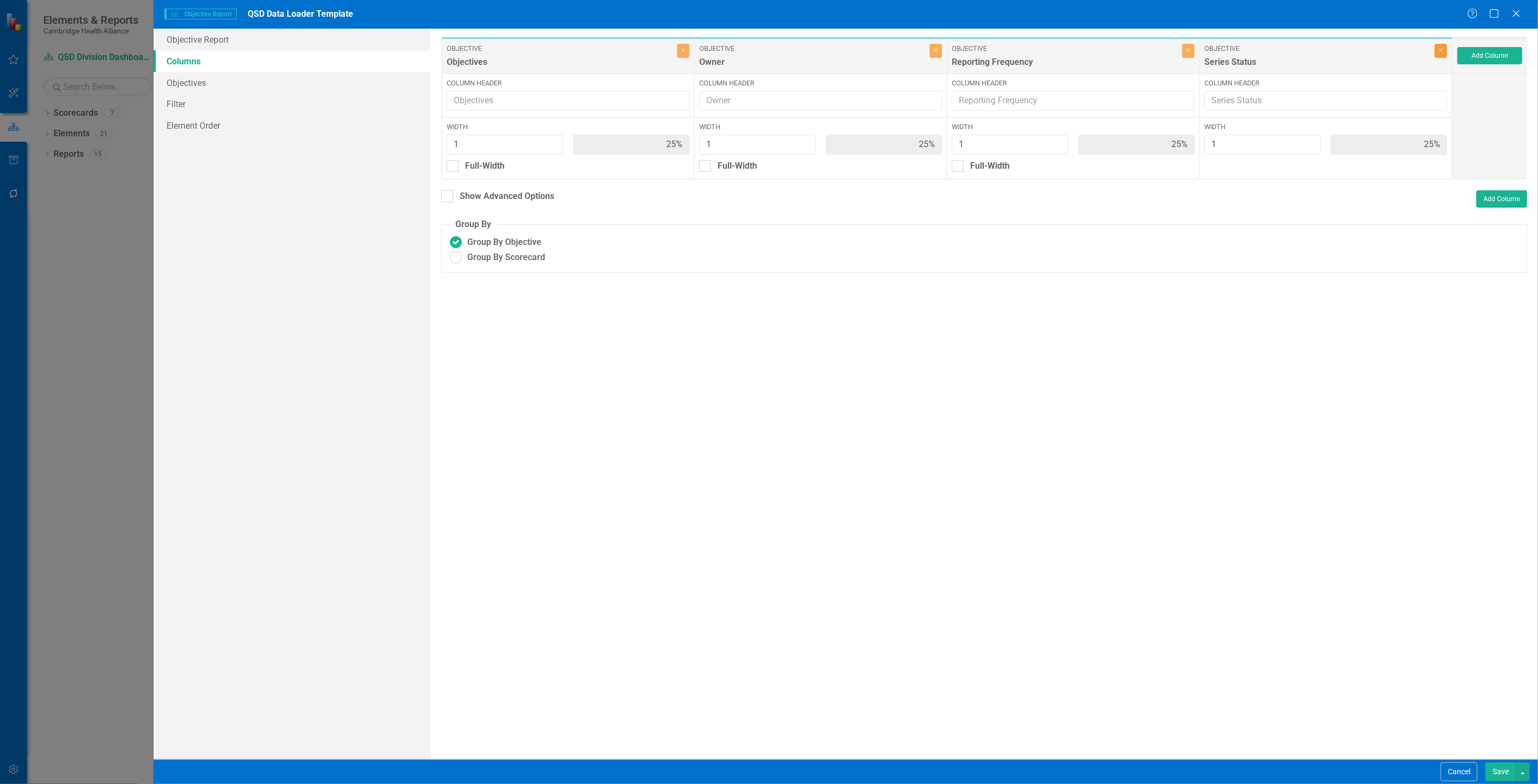
click at [1441, 46] on button "Close" at bounding box center [1441, 50] width 13 height 14
type input "33%"
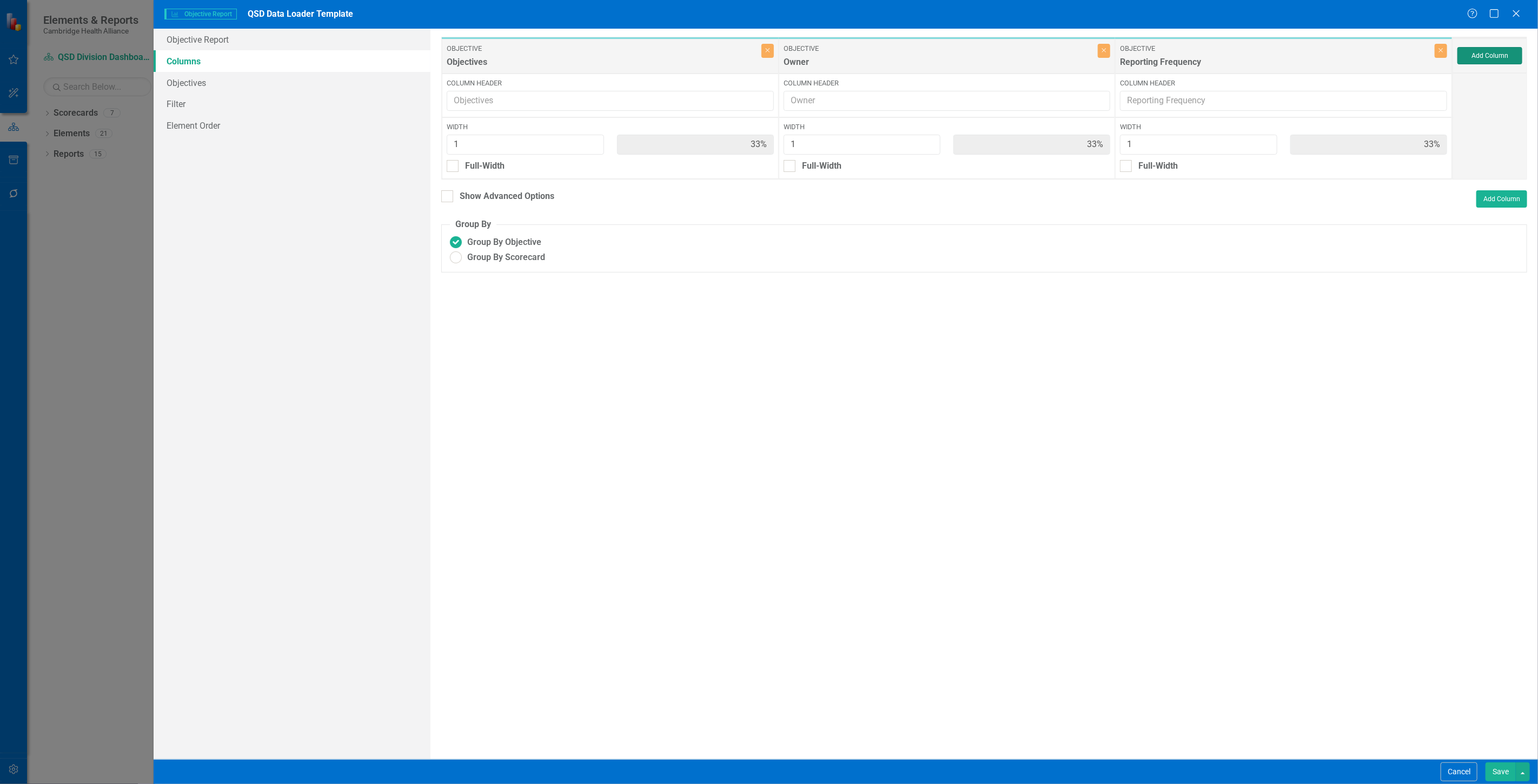
click at [1479, 56] on button "Add Column" at bounding box center [1490, 55] width 65 height 17
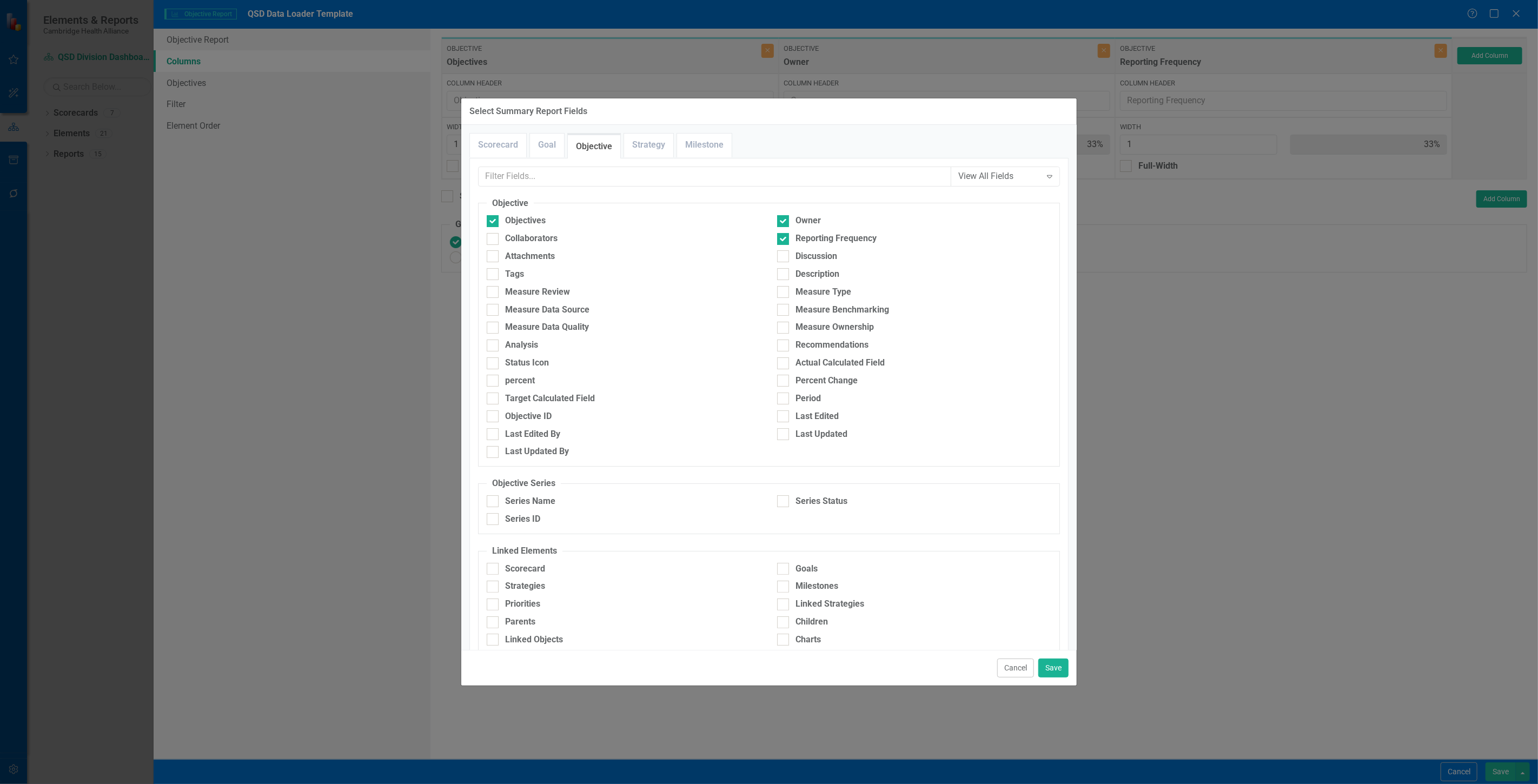
scroll to position [22, 0]
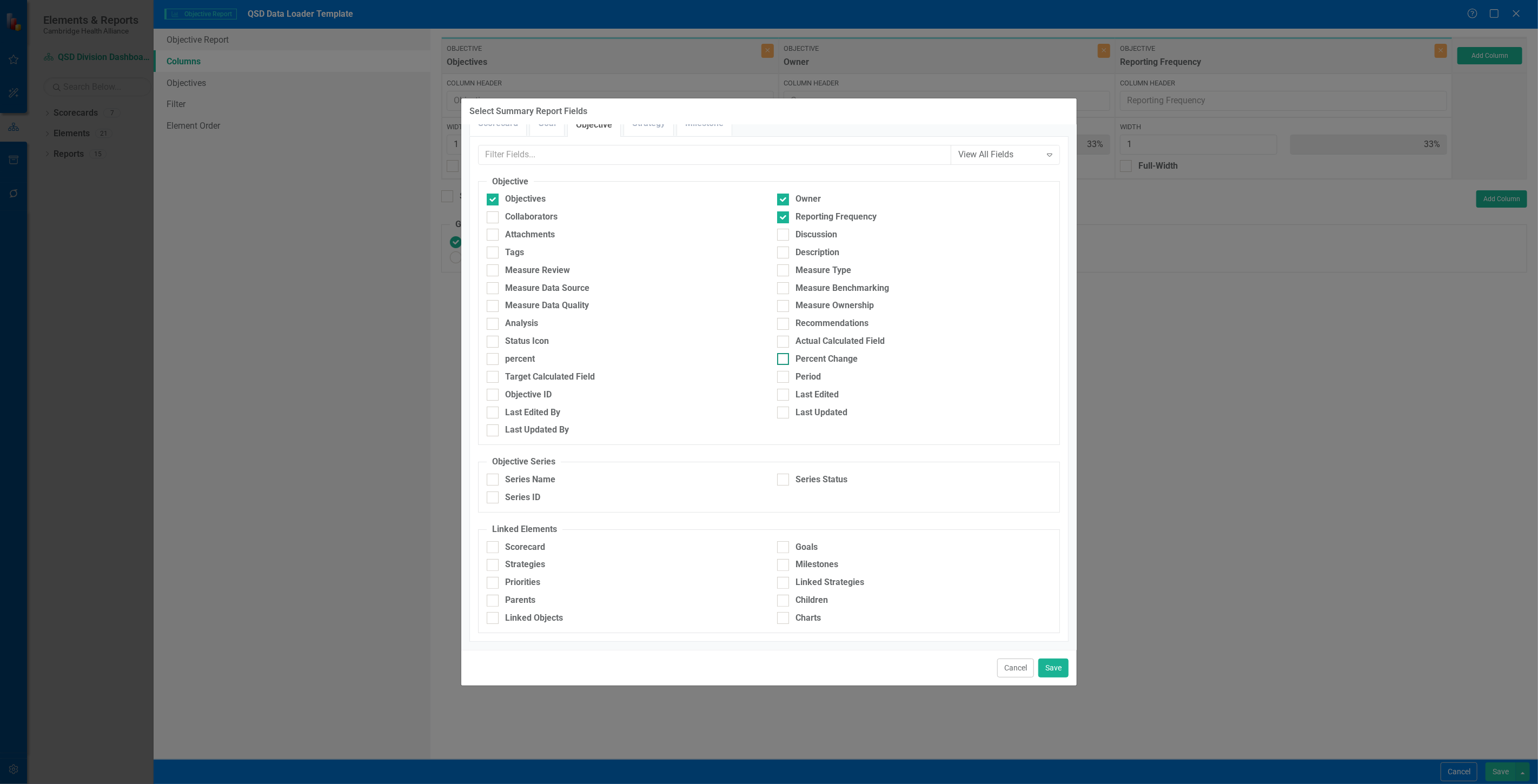
click at [822, 360] on div "Percent Change" at bounding box center [827, 359] width 62 height 13
click at [784, 360] on input "Percent Change" at bounding box center [780, 357] width 7 height 7
checkbox input "true"
click at [565, 358] on div "percent" at bounding box center [624, 359] width 274 height 13
click at [494, 358] on input "percent" at bounding box center [490, 357] width 7 height 7
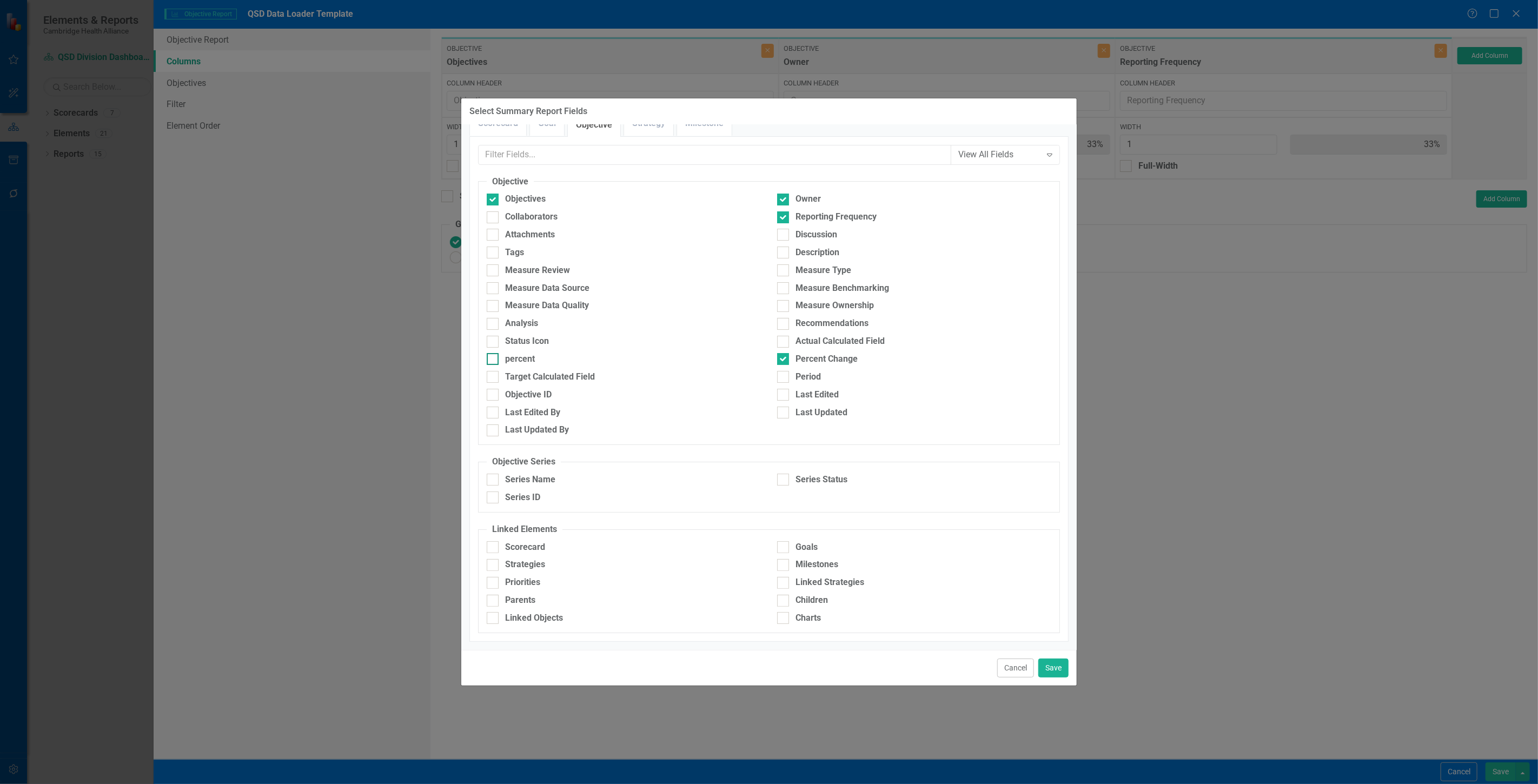
checkbox input "true"
click at [787, 338] on div "Actual Calculated Field" at bounding box center [914, 341] width 274 height 13
click at [784, 338] on input "Actual Calculated Field" at bounding box center [780, 339] width 7 height 7
checkbox input "true"
click at [777, 363] on div at bounding box center [783, 359] width 12 height 12
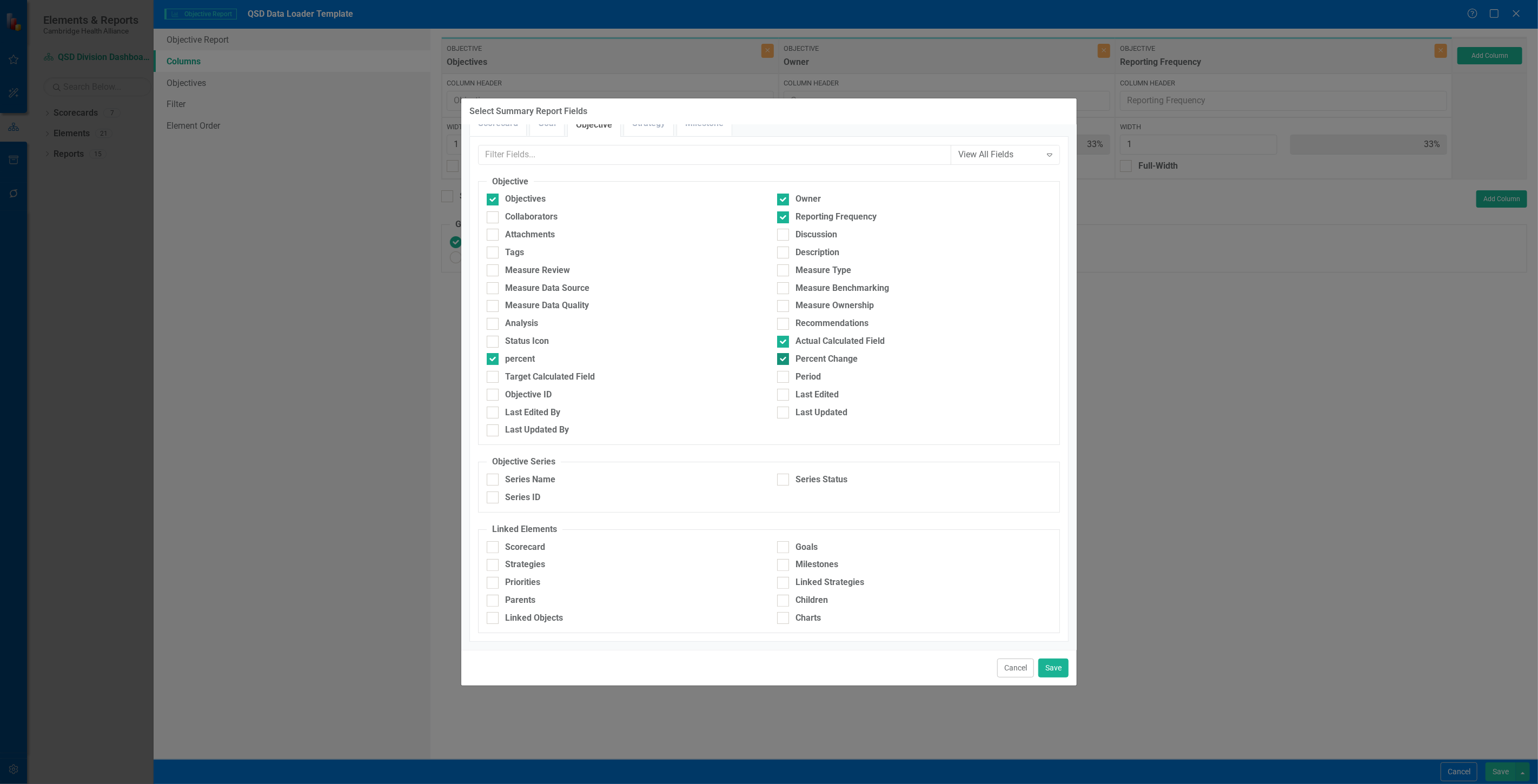
click at [777, 360] on input "Percent Change" at bounding box center [780, 357] width 7 height 7
checkbox input "false"
click at [609, 350] on div "Status Icon" at bounding box center [624, 344] width 290 height 18
click at [597, 357] on div "percent" at bounding box center [624, 359] width 274 height 13
click at [494, 357] on input "percent" at bounding box center [490, 357] width 7 height 7
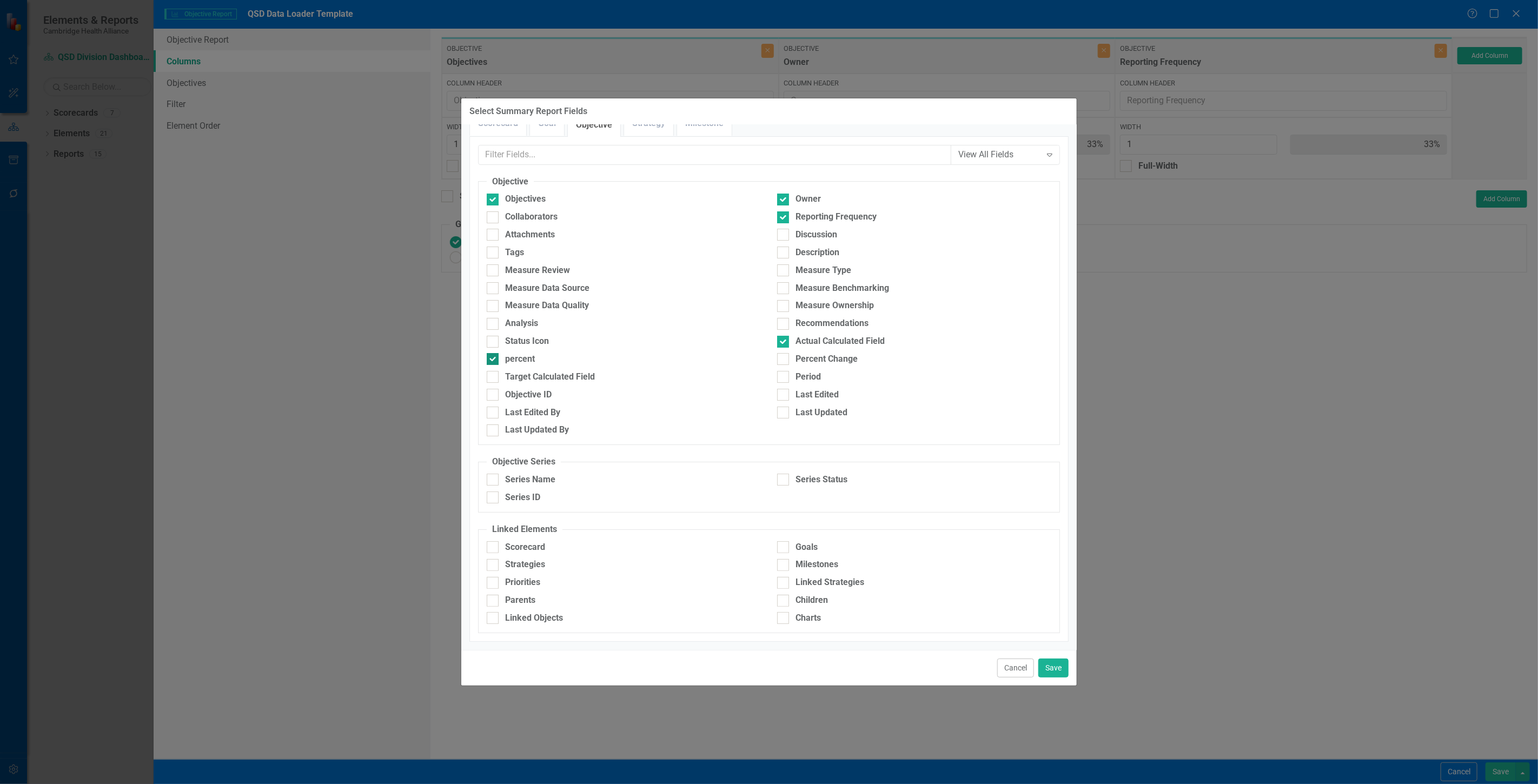
checkbox input "false"
click at [595, 379] on div "Target Calculated Field" at bounding box center [624, 377] width 274 height 13
click at [494, 378] on input "Target Calculated Field" at bounding box center [490, 374] width 7 height 7
checkbox input "true"
click at [1060, 667] on button "Save" at bounding box center [1053, 668] width 30 height 19
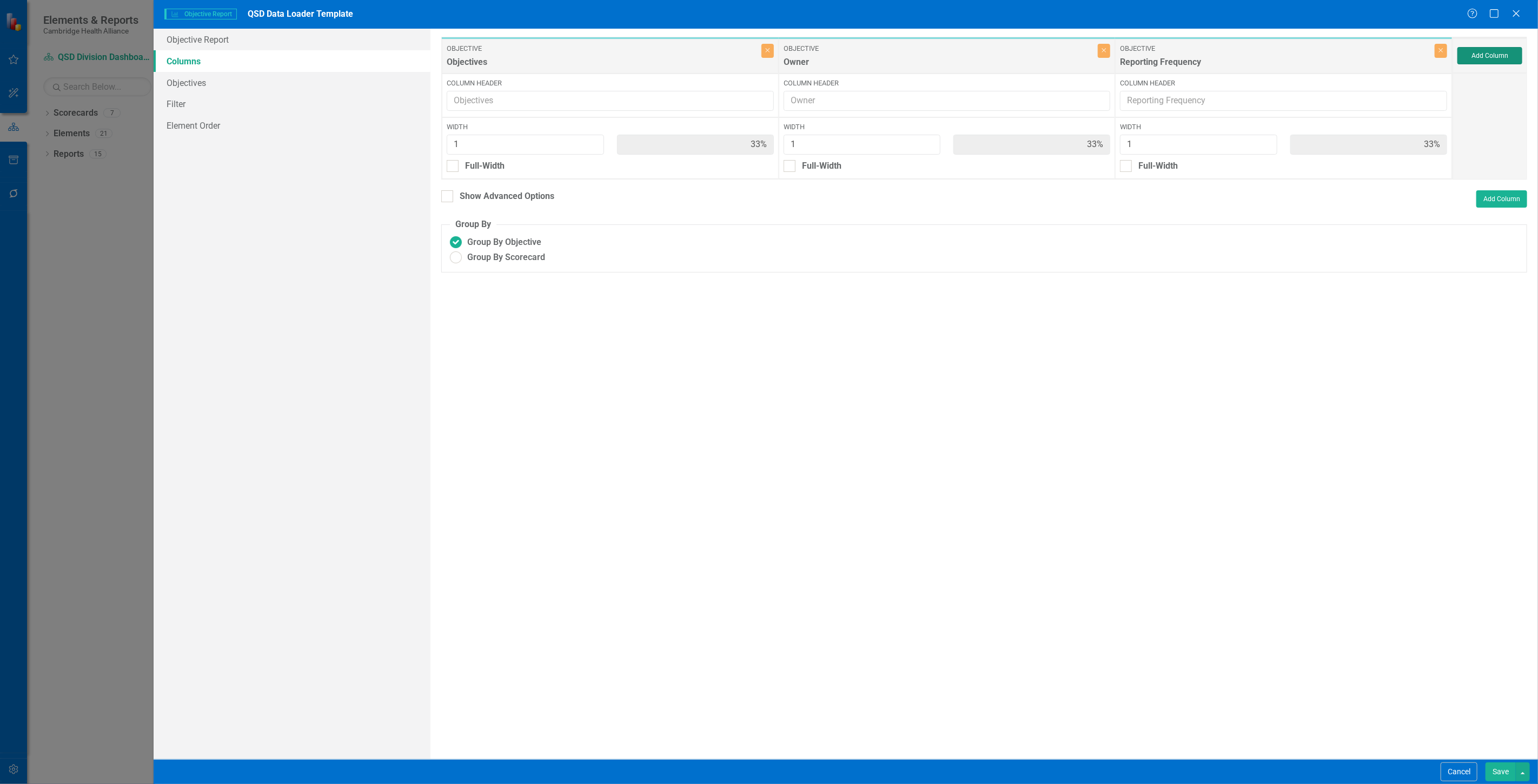
type input "20%"
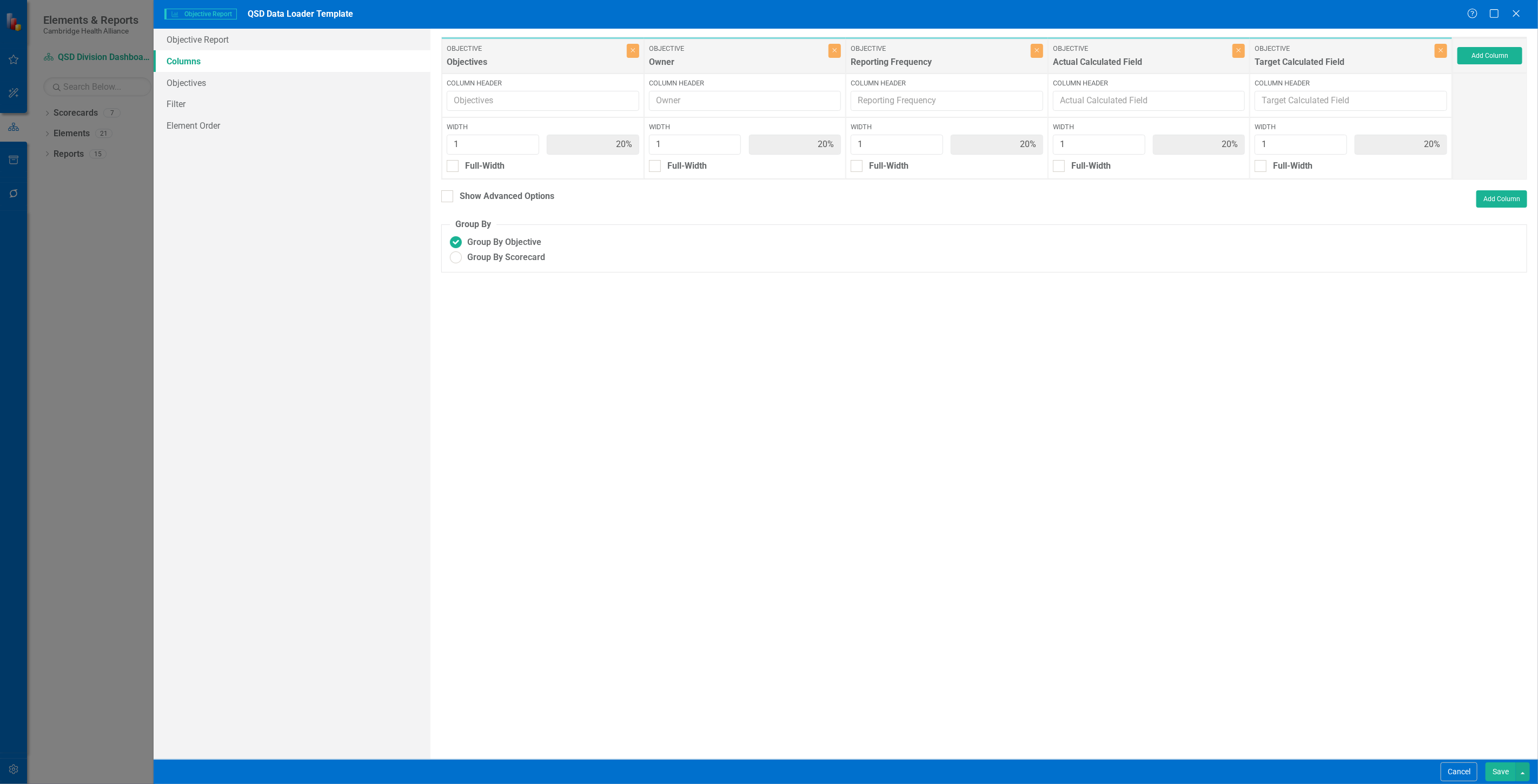
click at [1495, 766] on button "Save" at bounding box center [1500, 772] width 30 height 19
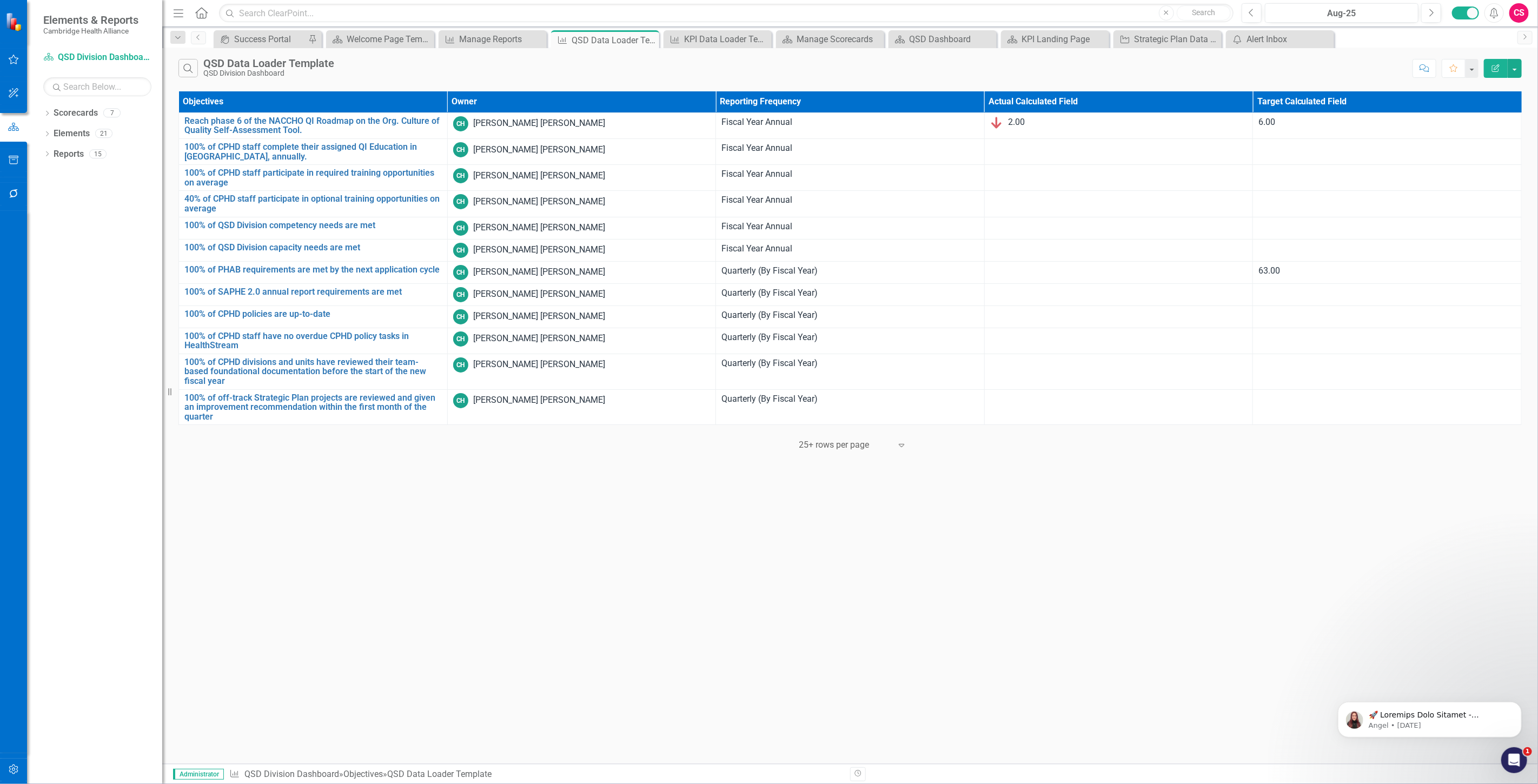
click at [1479, 74] on div "Edit Report" at bounding box center [1500, 68] width 43 height 19
click at [1485, 74] on button "Edit Report" at bounding box center [1496, 68] width 24 height 19
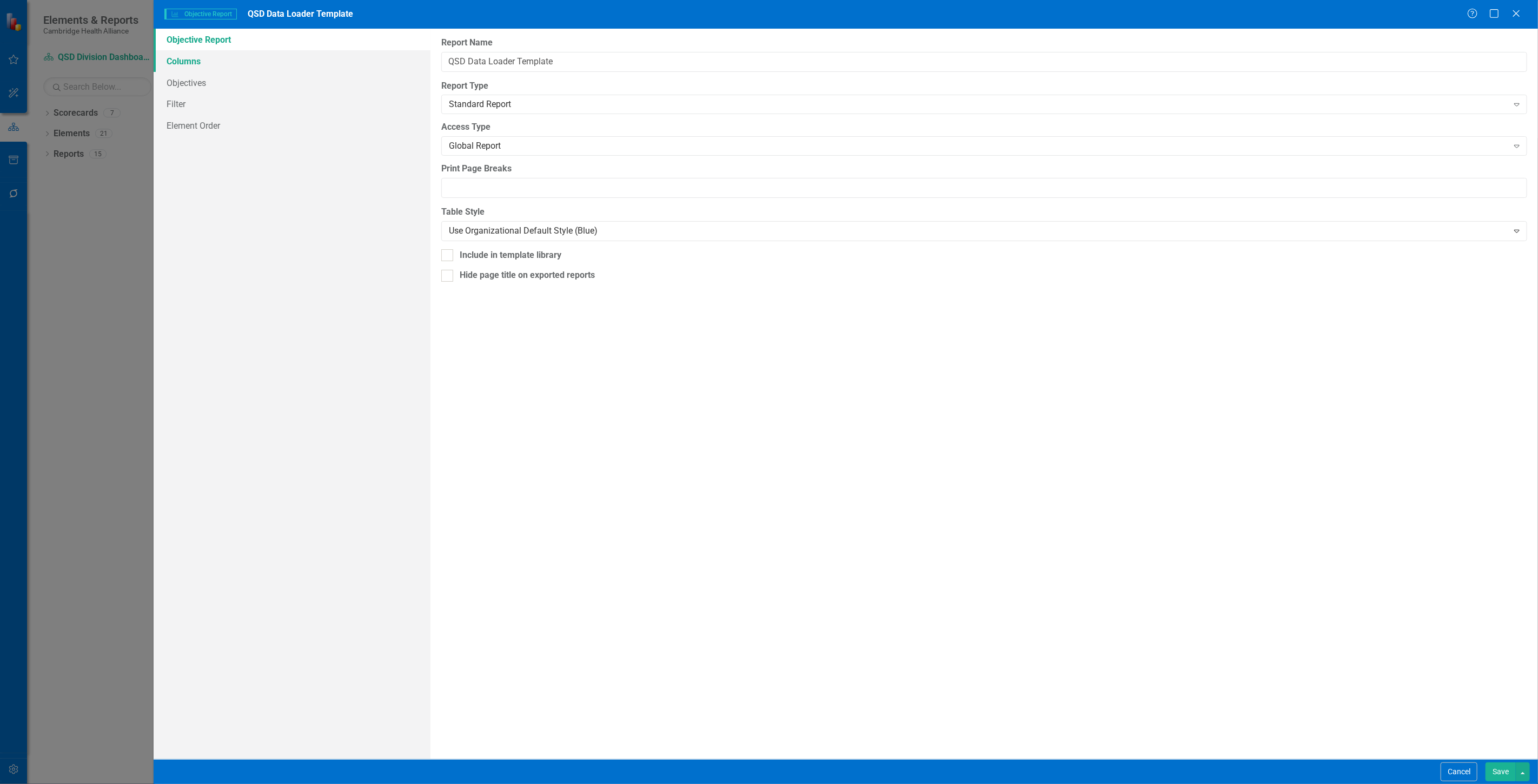
click at [228, 57] on link "Columns" at bounding box center [292, 61] width 277 height 22
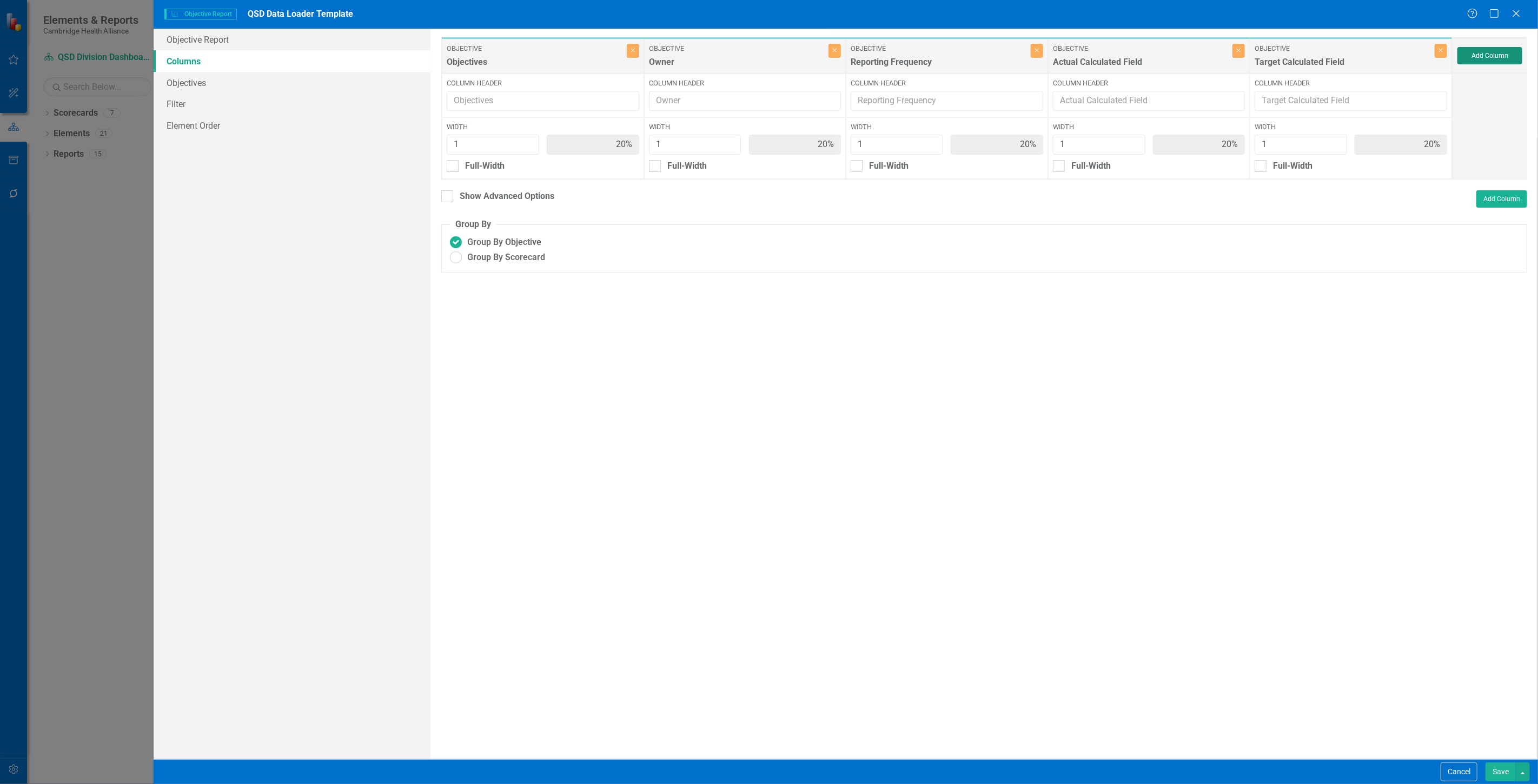
click at [1498, 54] on button "Add Column" at bounding box center [1490, 55] width 65 height 17
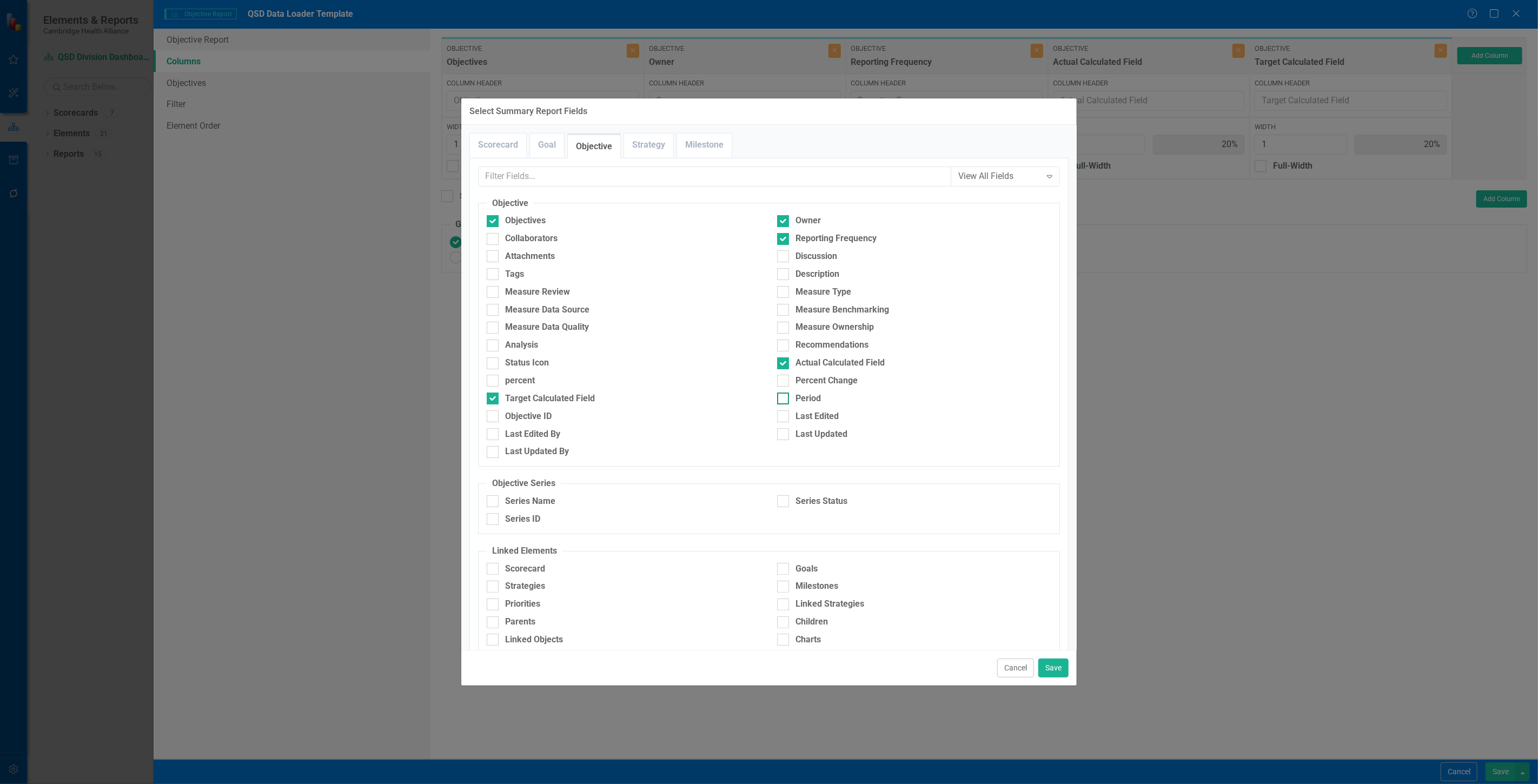
click at [819, 403] on div "Period" at bounding box center [914, 398] width 274 height 13
click at [784, 400] on input "Period" at bounding box center [780, 396] width 7 height 7
checkbox input "true"
drag, startPoint x: 1051, startPoint y: 666, endPoint x: 1057, endPoint y: 665, distance: 6.1
click at [1055, 666] on button "Save" at bounding box center [1053, 668] width 30 height 19
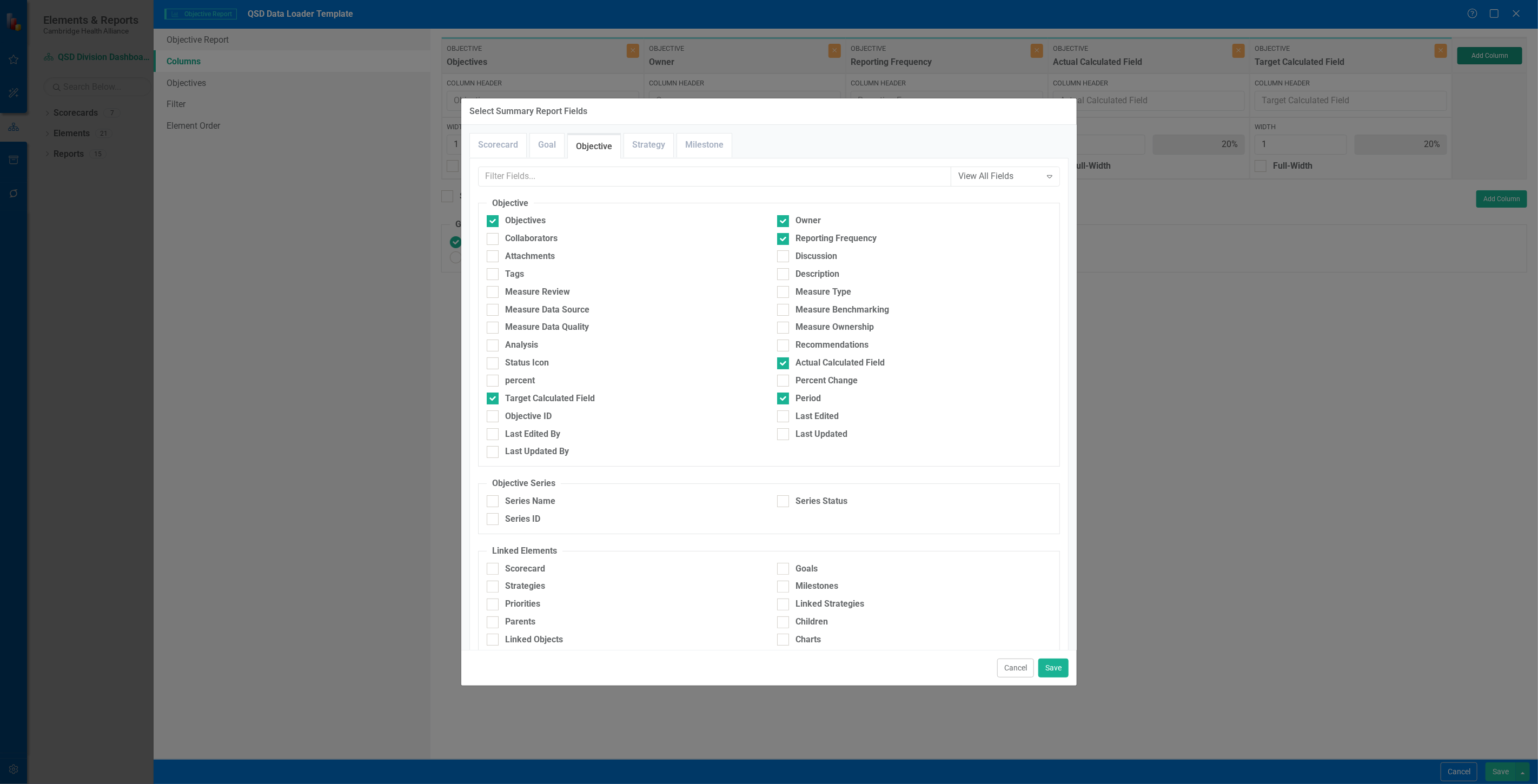
type input "17%"
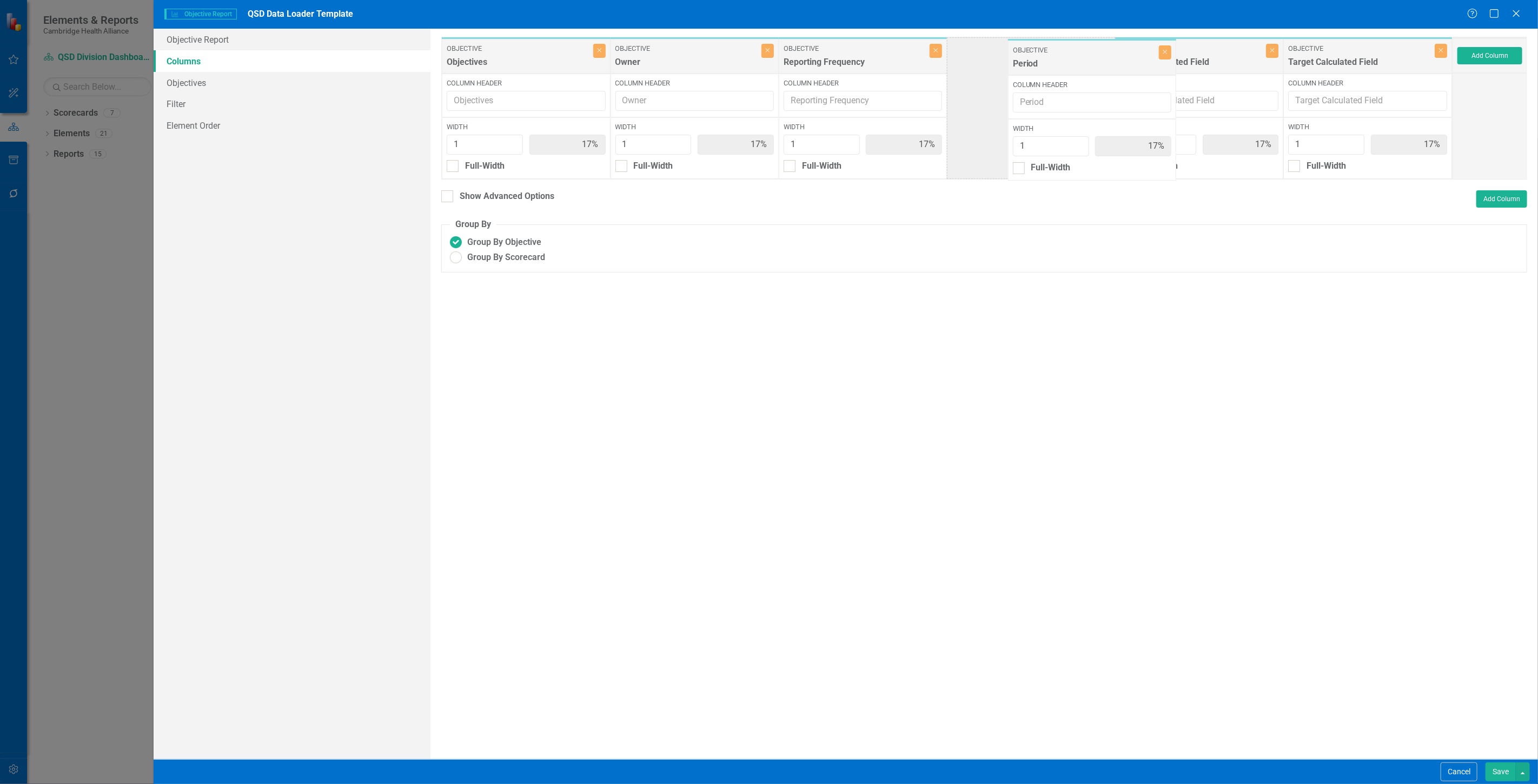
drag, startPoint x: 1318, startPoint y: 57, endPoint x: 1042, endPoint y: 58, distance: 276.0
click at [1042, 58] on div "Objective Objectives Close Column Header Width 1 17% Full-Width Objective Owner…" at bounding box center [946, 108] width 1011 height 143
click at [932, 52] on button "Close" at bounding box center [935, 50] width 13 height 14
type input "20%"
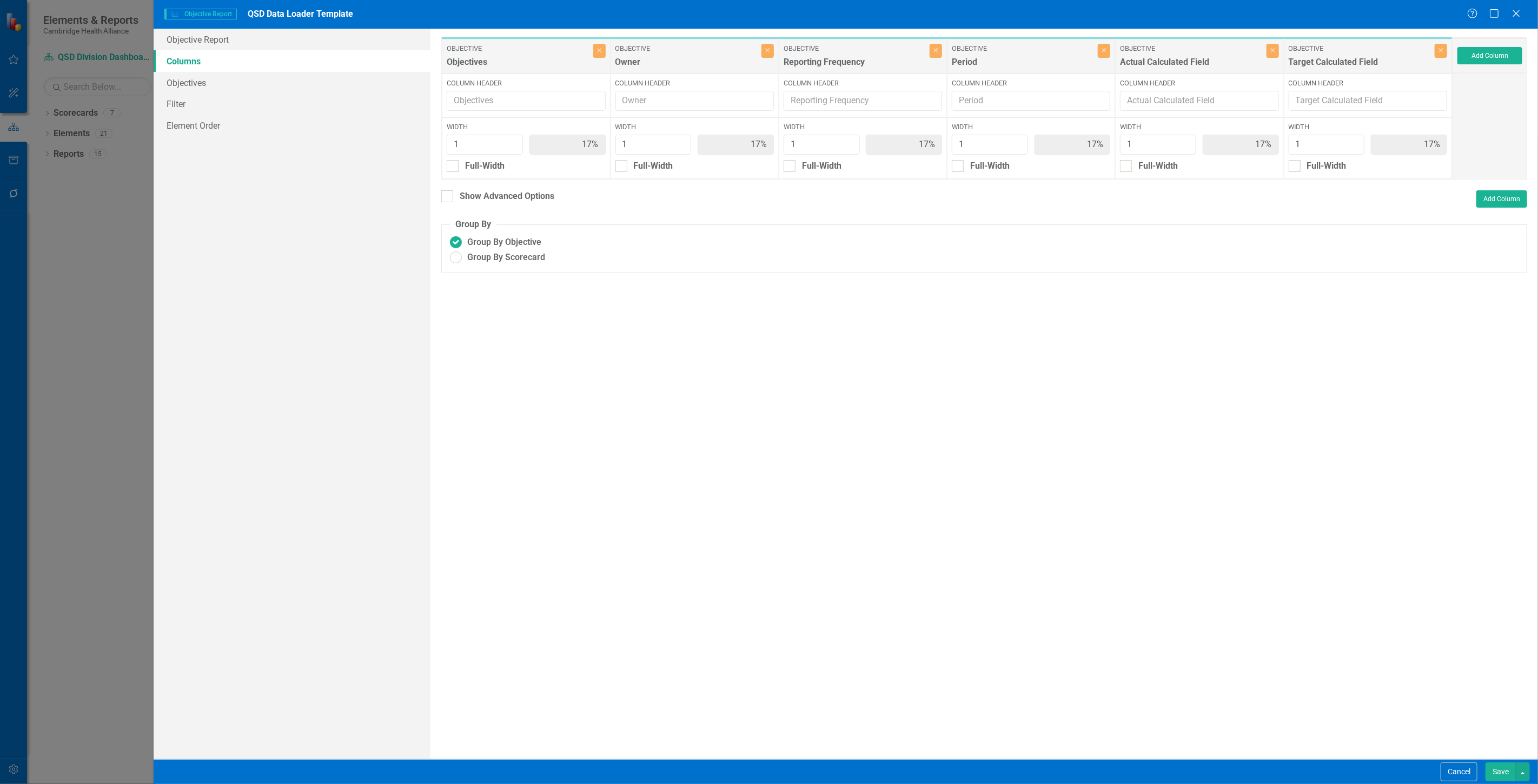
type input "20%"
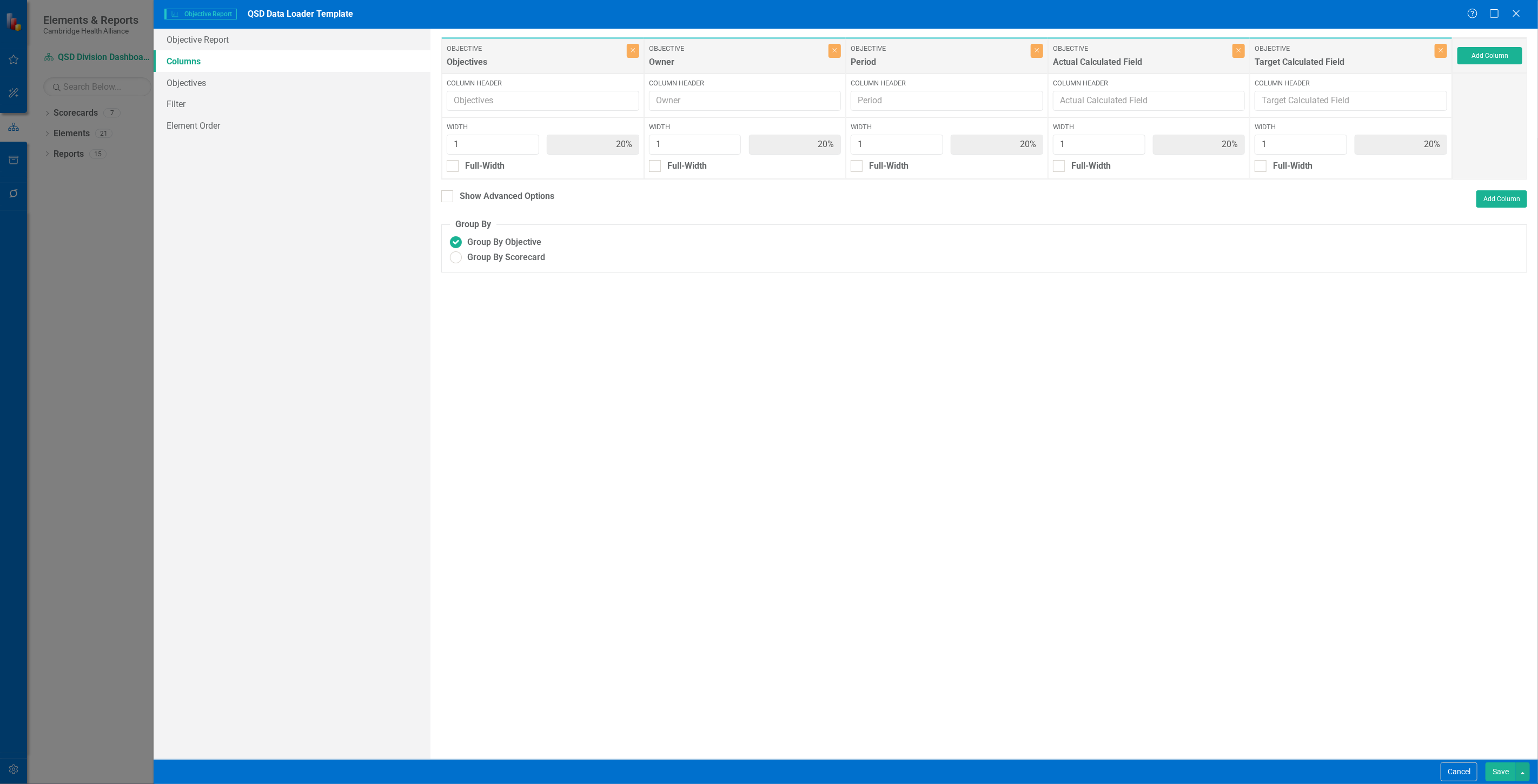
click at [1495, 772] on button "Save" at bounding box center [1500, 772] width 30 height 19
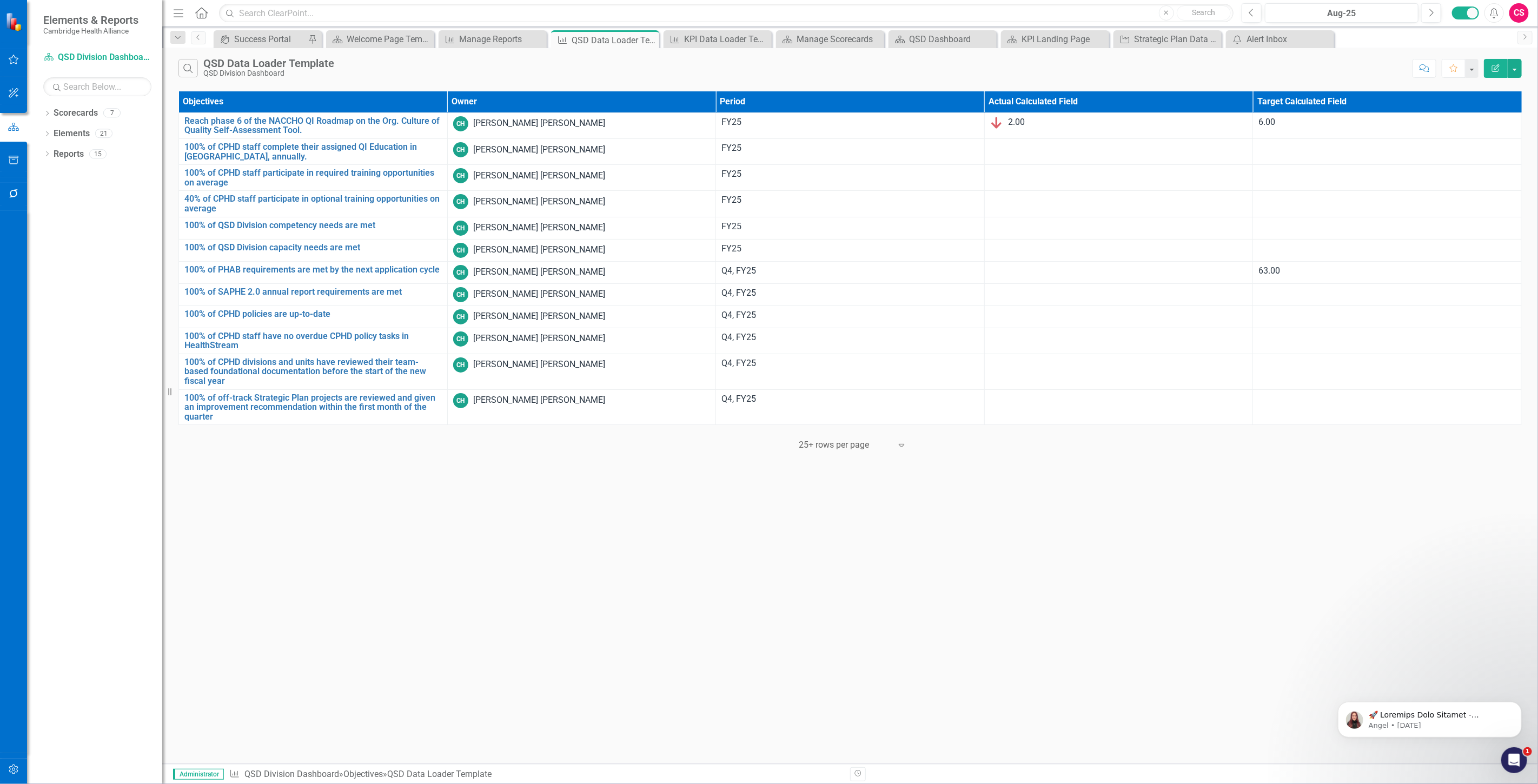
click at [1497, 64] on icon "Edit Report" at bounding box center [1495, 68] width 10 height 8
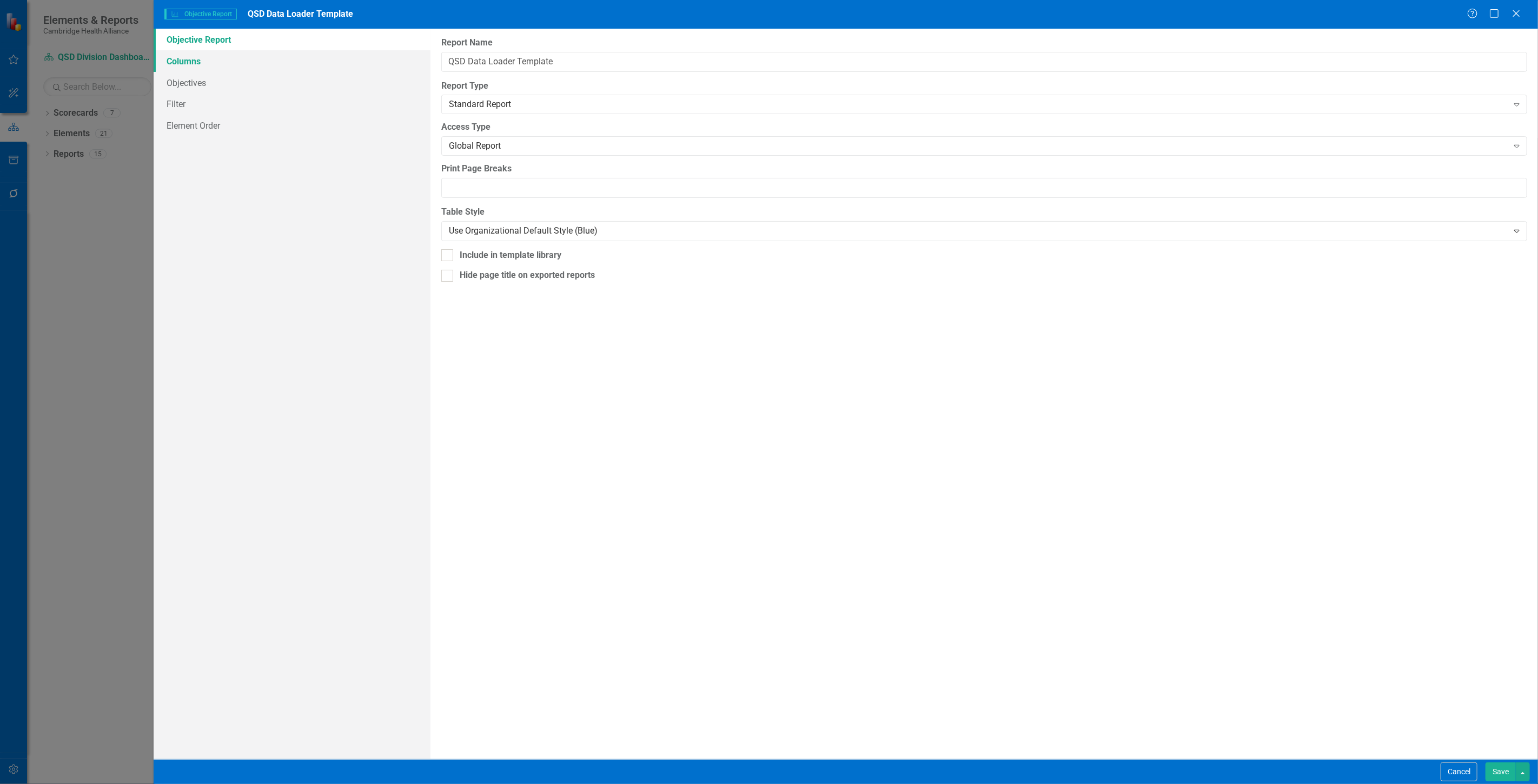
click at [236, 68] on link "Columns" at bounding box center [292, 61] width 277 height 22
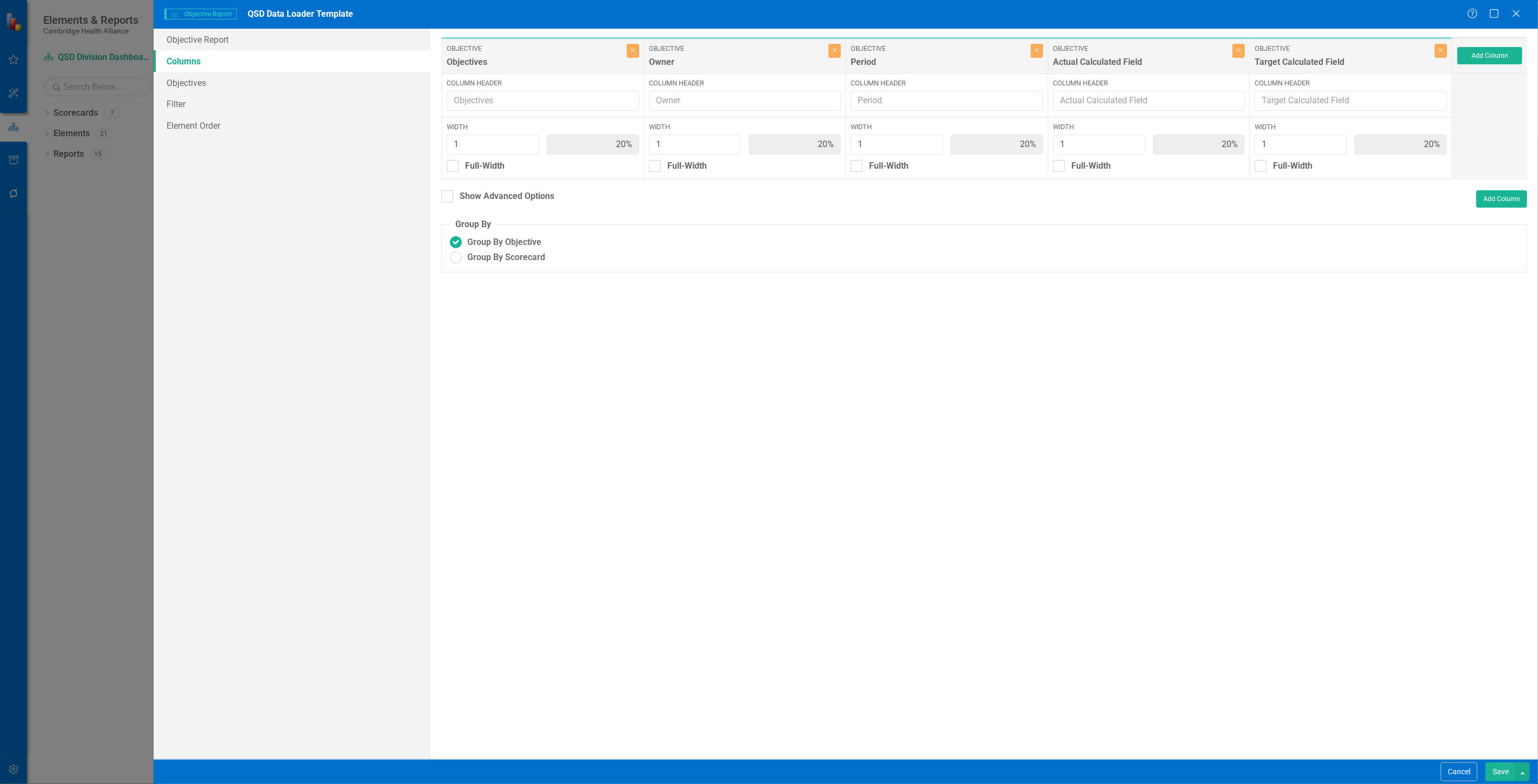
click at [1499, 41] on div "Add Column" at bounding box center [1489, 56] width 74 height 35
click at [1506, 59] on button "Add Column" at bounding box center [1490, 55] width 65 height 17
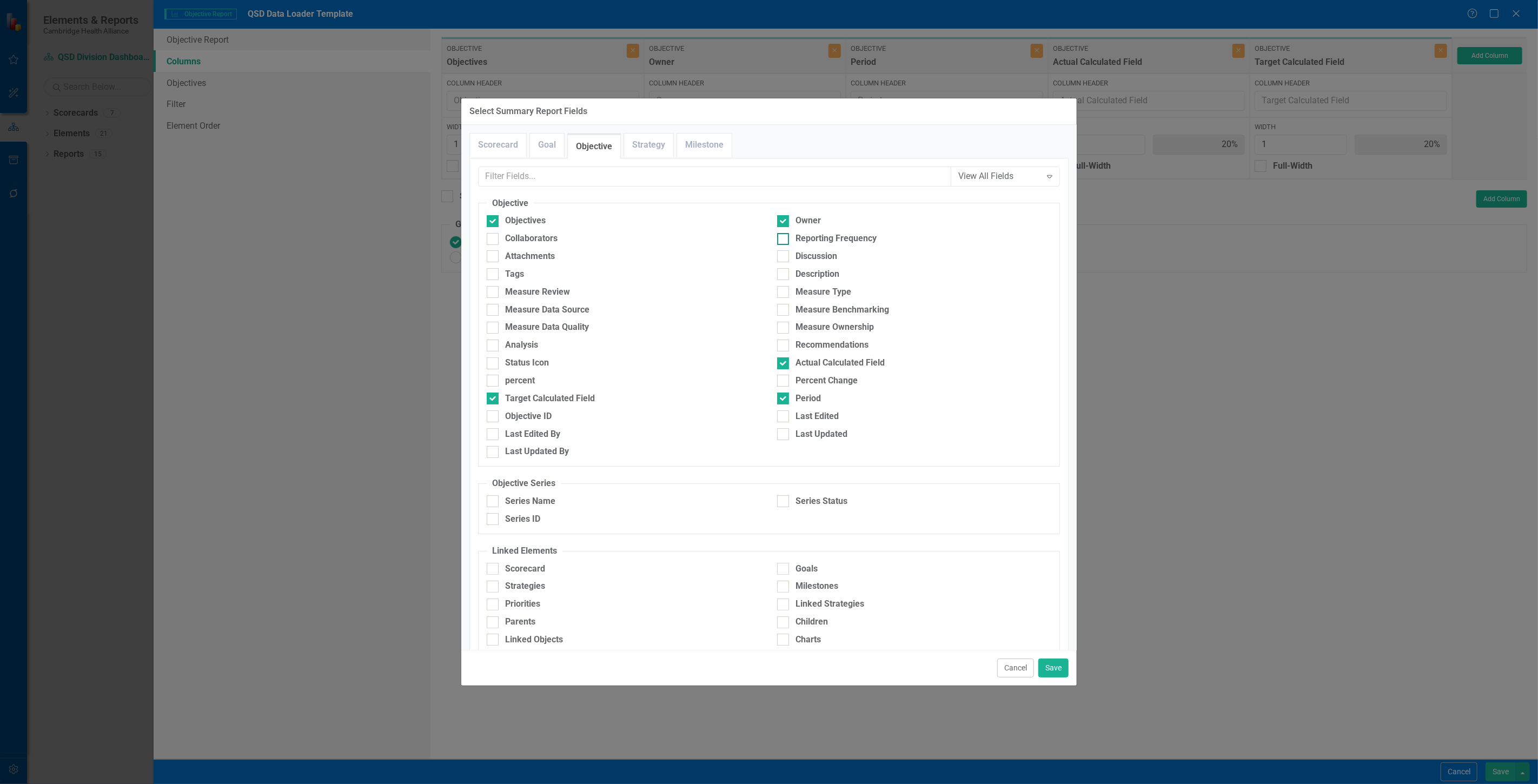
click at [804, 237] on div "Reporting Frequency" at bounding box center [836, 239] width 81 height 13
click at [784, 237] on input "Reporting Frequency" at bounding box center [780, 237] width 7 height 7
checkbox input "true"
drag, startPoint x: 1058, startPoint y: 666, endPoint x: 1237, endPoint y: 258, distance: 445.5
click at [1060, 666] on button "Save" at bounding box center [1053, 668] width 30 height 19
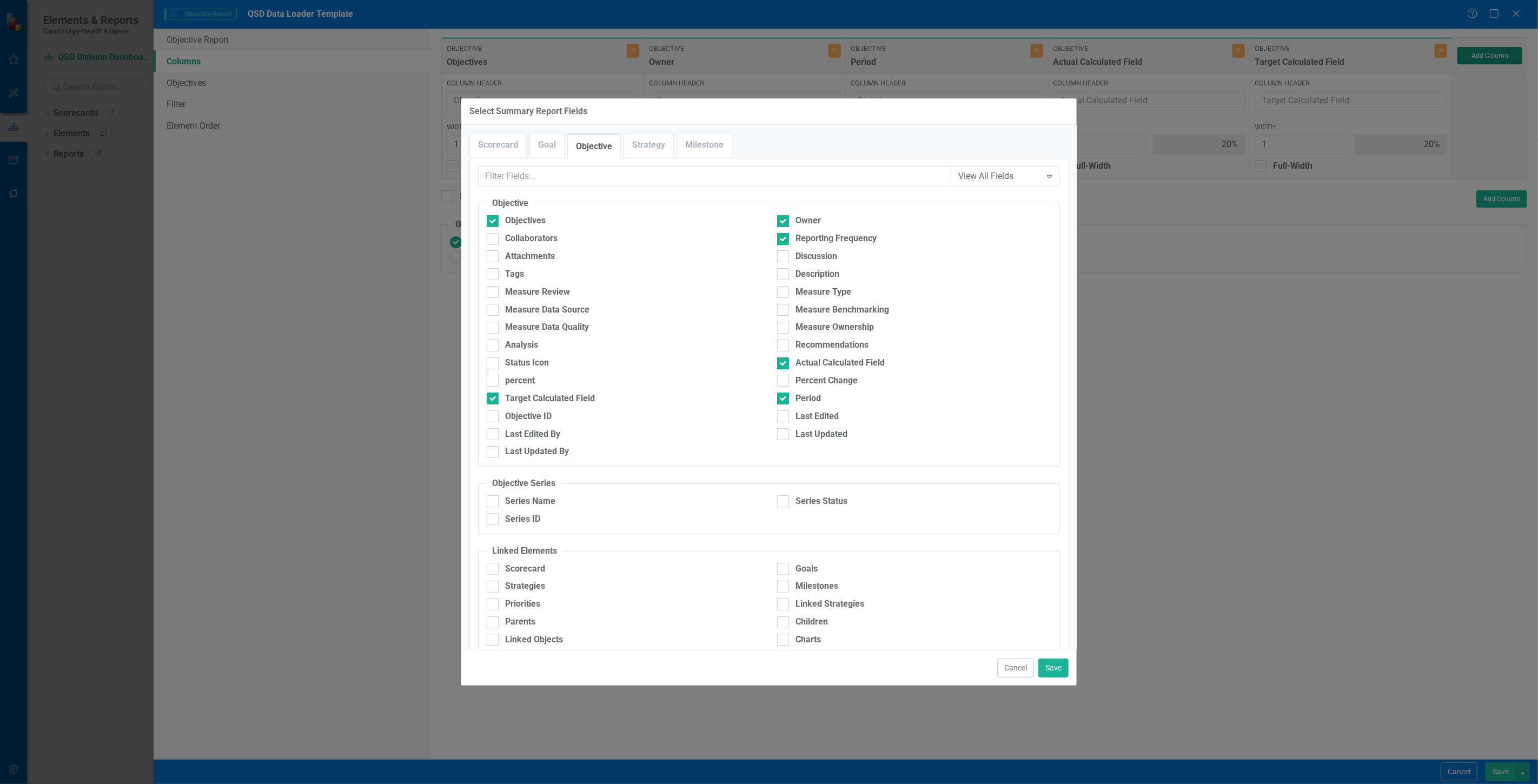
type input "17%"
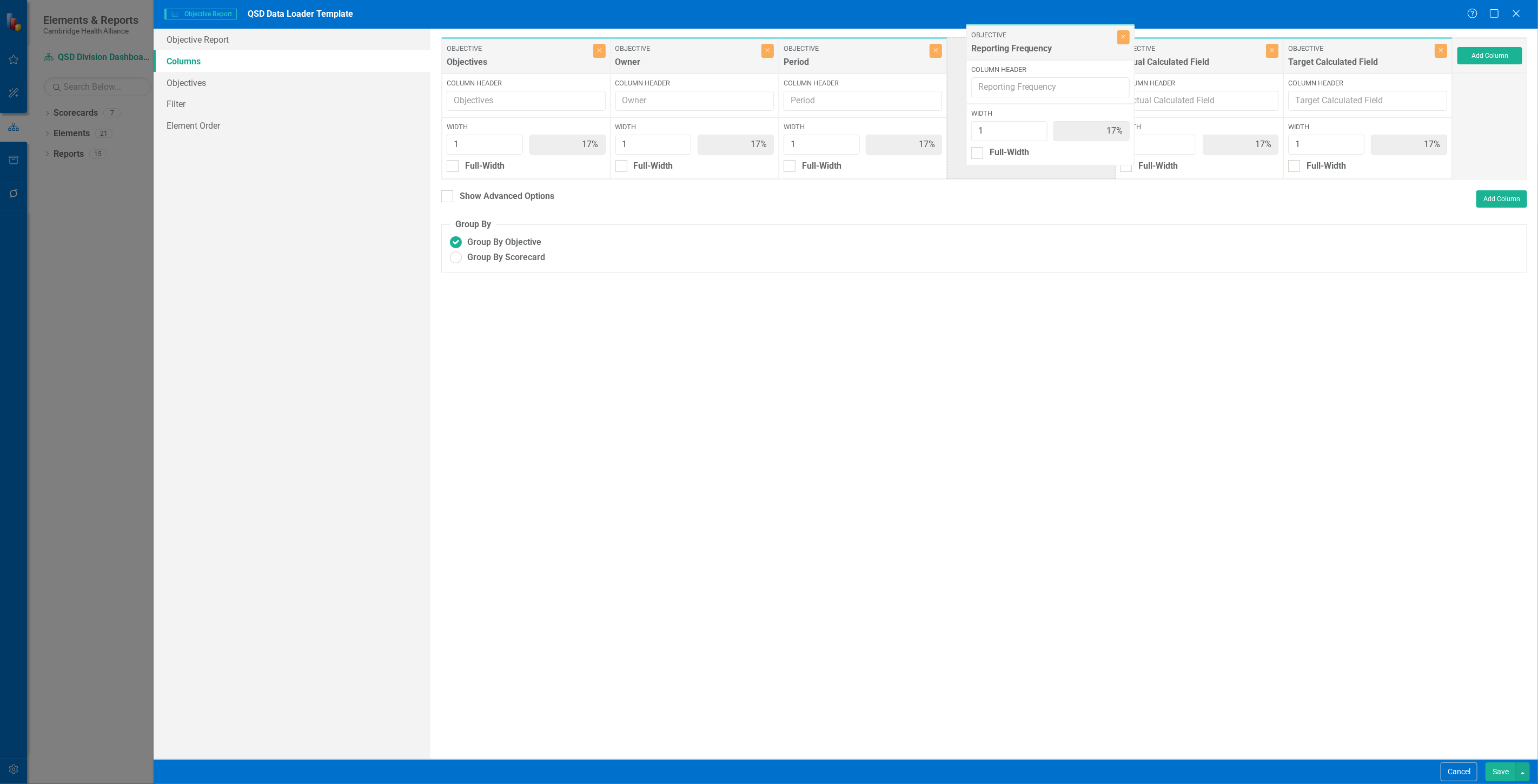
drag, startPoint x: 1328, startPoint y: 55, endPoint x: 1011, endPoint y: 40, distance: 317.4
click at [1011, 40] on div "Objective Objectives Close Column Header Width 1 17% Full-Width Objective Owner…" at bounding box center [946, 108] width 1011 height 143
click at [1492, 774] on button "Save" at bounding box center [1500, 772] width 30 height 19
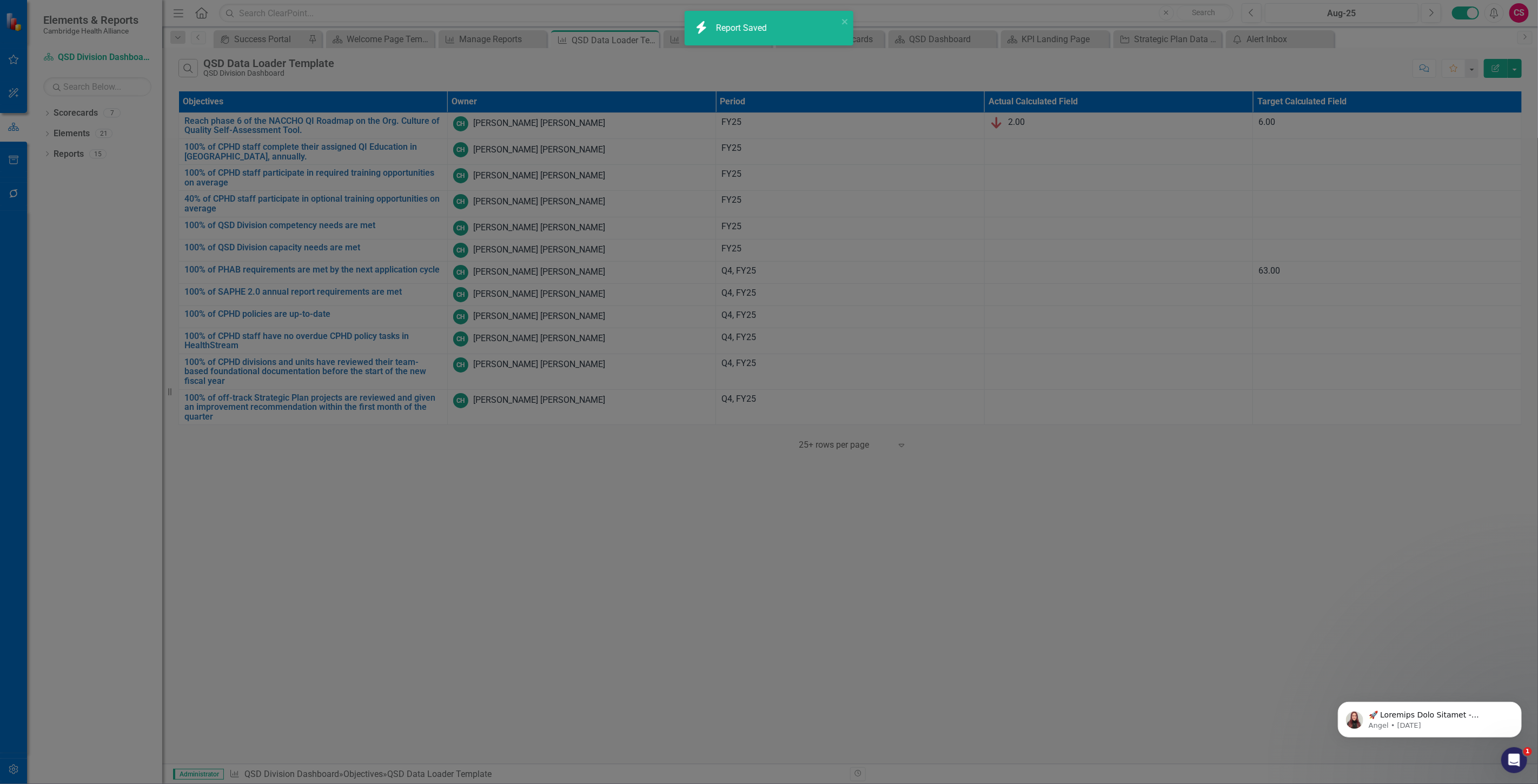
radio input "true"
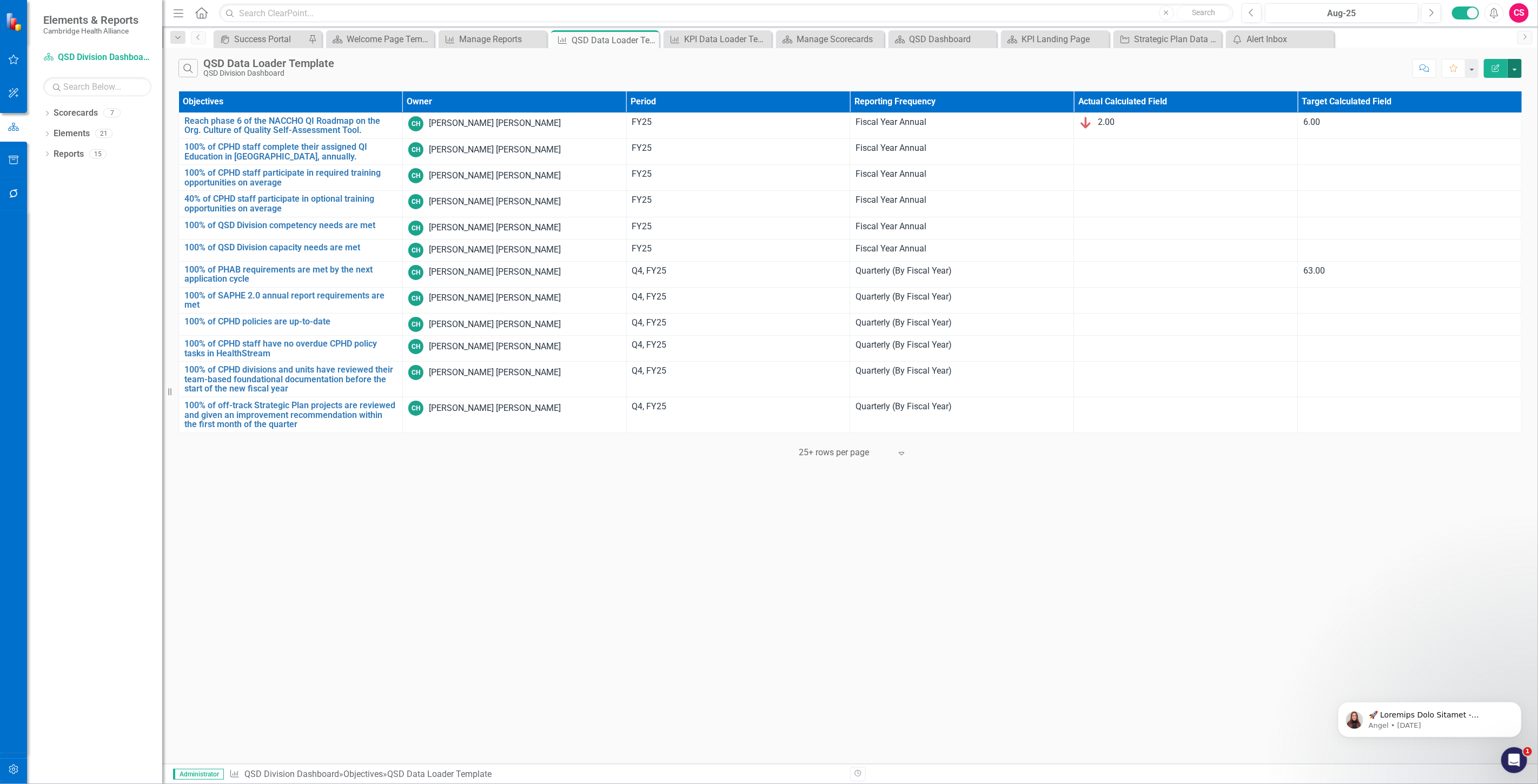
click at [1517, 66] on button "button" at bounding box center [1514, 68] width 14 height 19
click at [1485, 128] on link "Excel Export to Excel" at bounding box center [1479, 130] width 85 height 20
click at [839, 17] on div "icon.bolt Your export is generating and you will be notified when complete." at bounding box center [765, 37] width 153 height 44
click at [728, 46] on link "Click here to download." at bounding box center [761, 49] width 91 height 10
click at [1432, 14] on icon "Next" at bounding box center [1431, 13] width 6 height 10
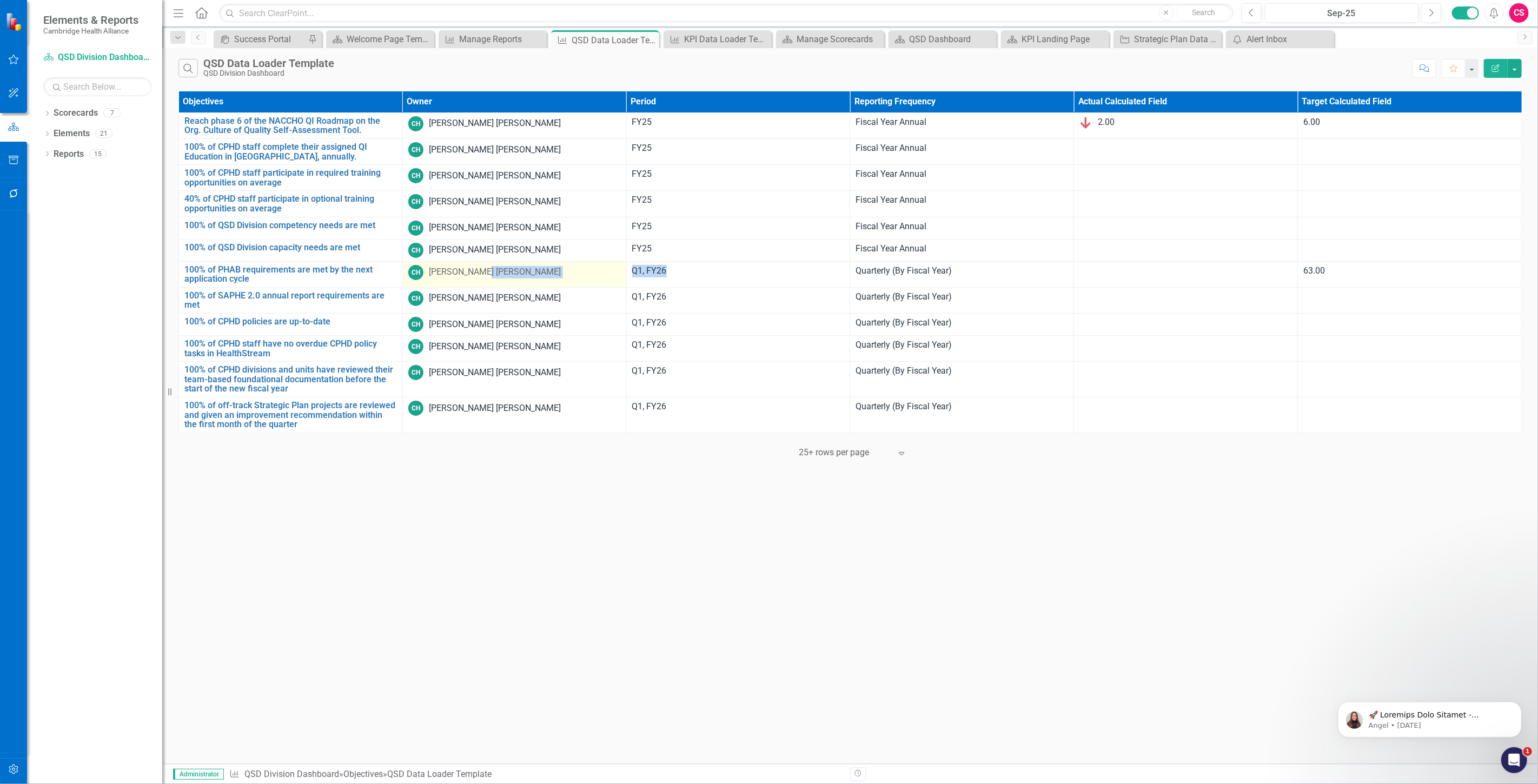
drag, startPoint x: 682, startPoint y: 268, endPoint x: 622, endPoint y: 275, distance: 60.4
click at [622, 275] on tr "100% of PHAB requirements are met by the next application cycle Link Map View L…" at bounding box center [850, 274] width 1343 height 26
copy tr "Q1, FY26"
click at [1432, 9] on icon "Next" at bounding box center [1431, 13] width 6 height 10
click at [1431, 9] on icon "Next" at bounding box center [1431, 13] width 6 height 10
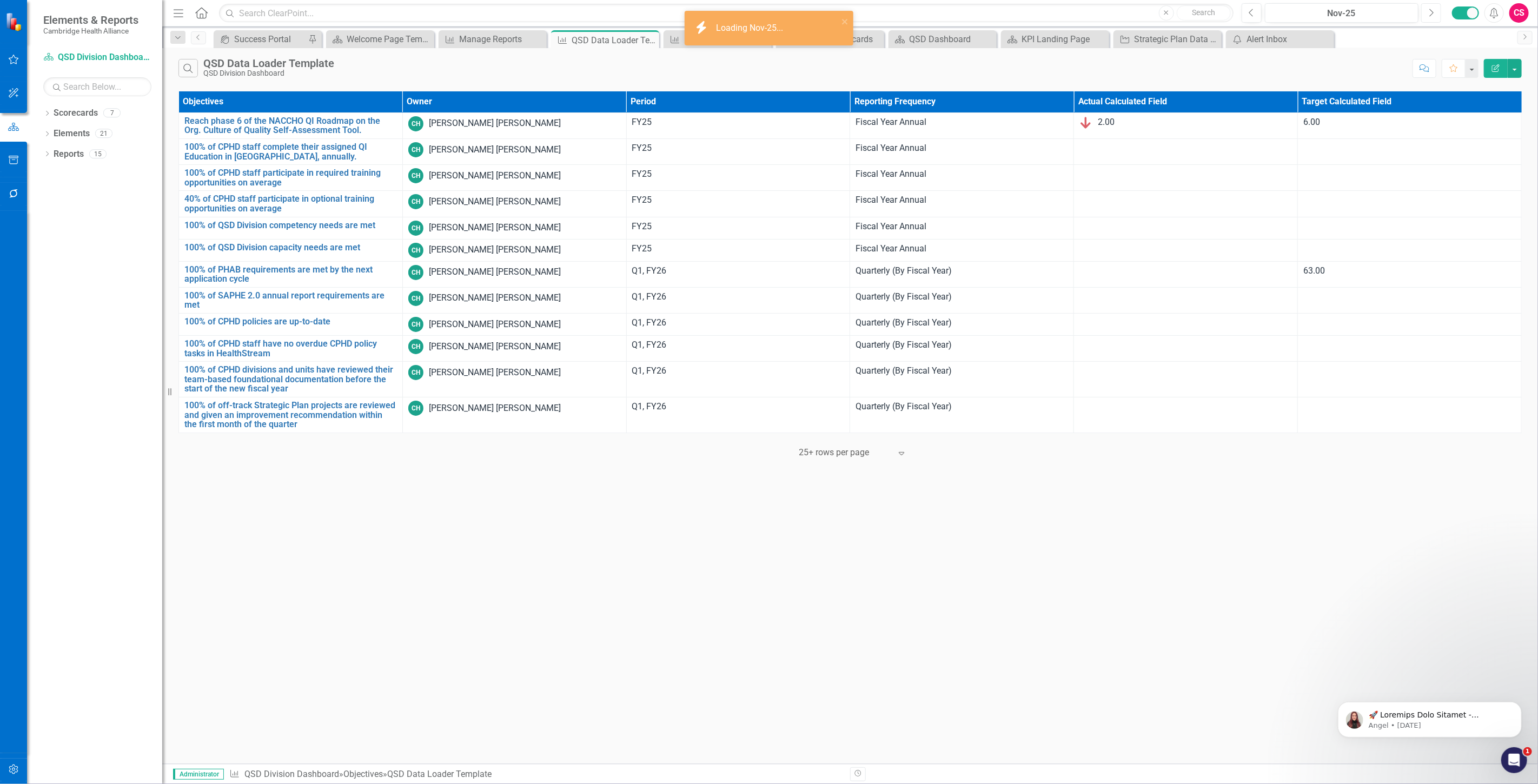
click at [1431, 9] on icon "Next" at bounding box center [1431, 13] width 6 height 10
click at [1430, 14] on icon "button" at bounding box center [1432, 12] width 4 height 8
click at [1430, 16] on icon "Next" at bounding box center [1431, 13] width 6 height 10
click at [1435, 13] on button "Next" at bounding box center [1430, 13] width 20 height 19
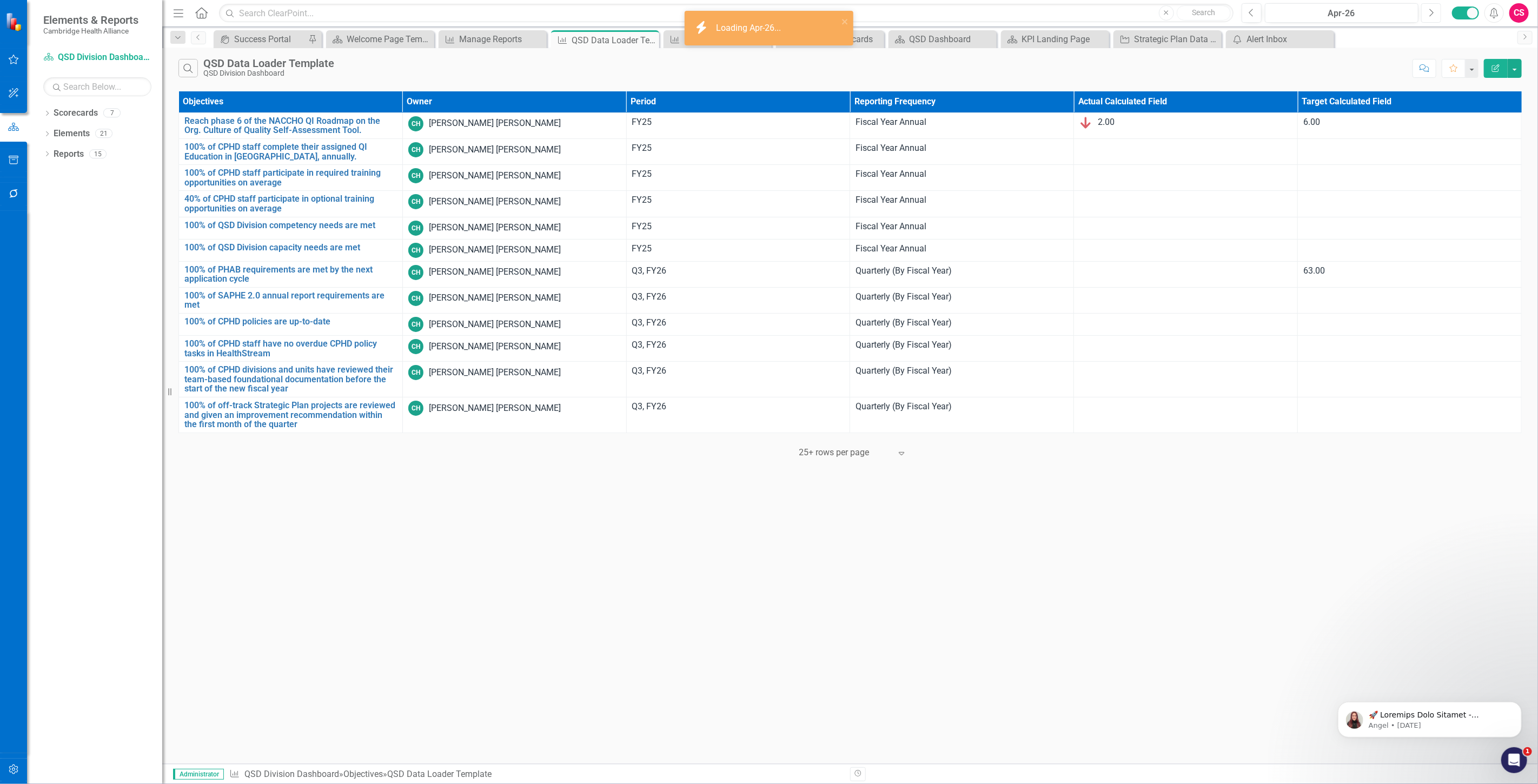
click at [1436, 13] on button "Next" at bounding box center [1430, 13] width 20 height 19
click at [6, 765] on button "button" at bounding box center [14, 770] width 25 height 23
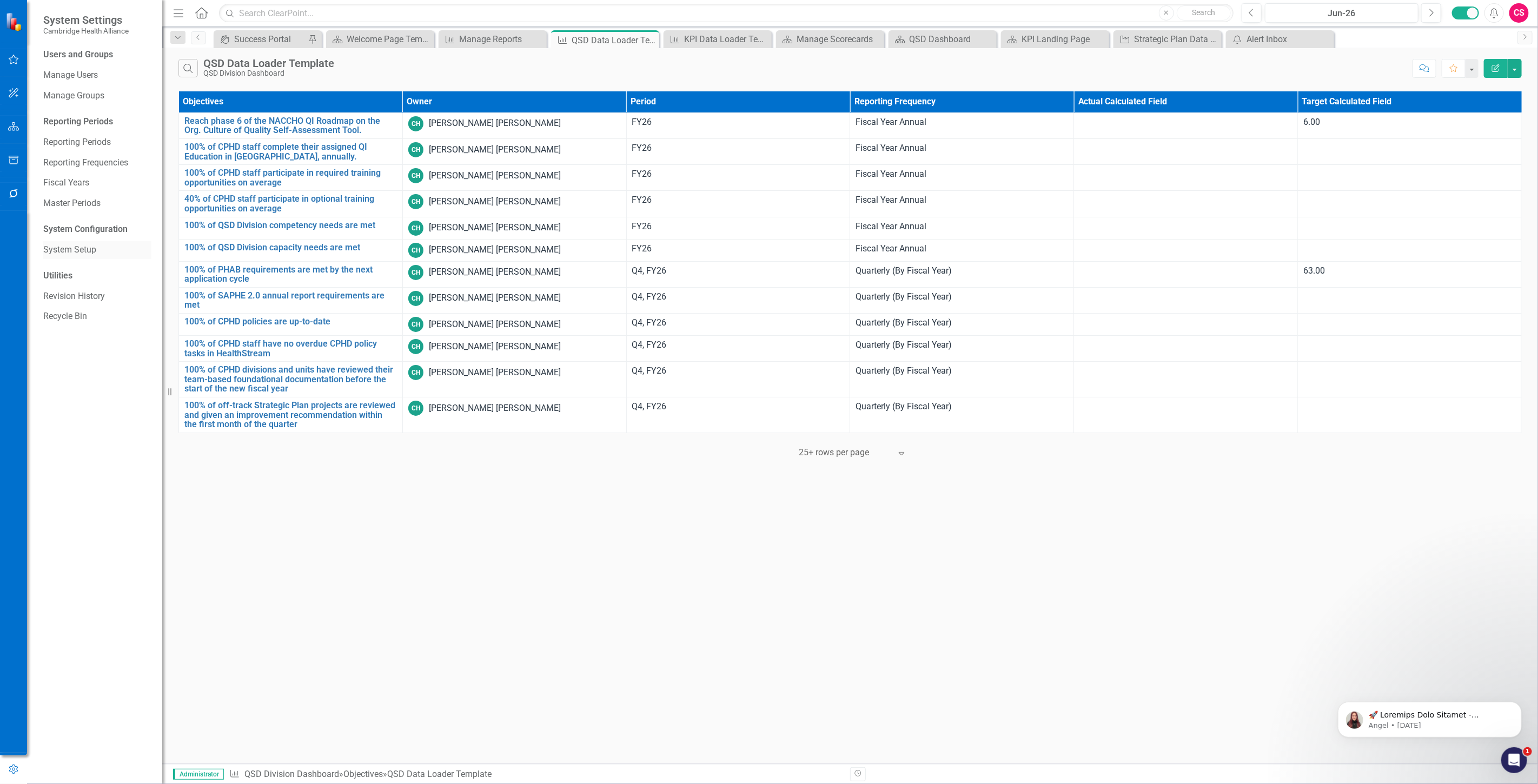
click at [80, 252] on link "System Setup" at bounding box center [97, 250] width 108 height 13
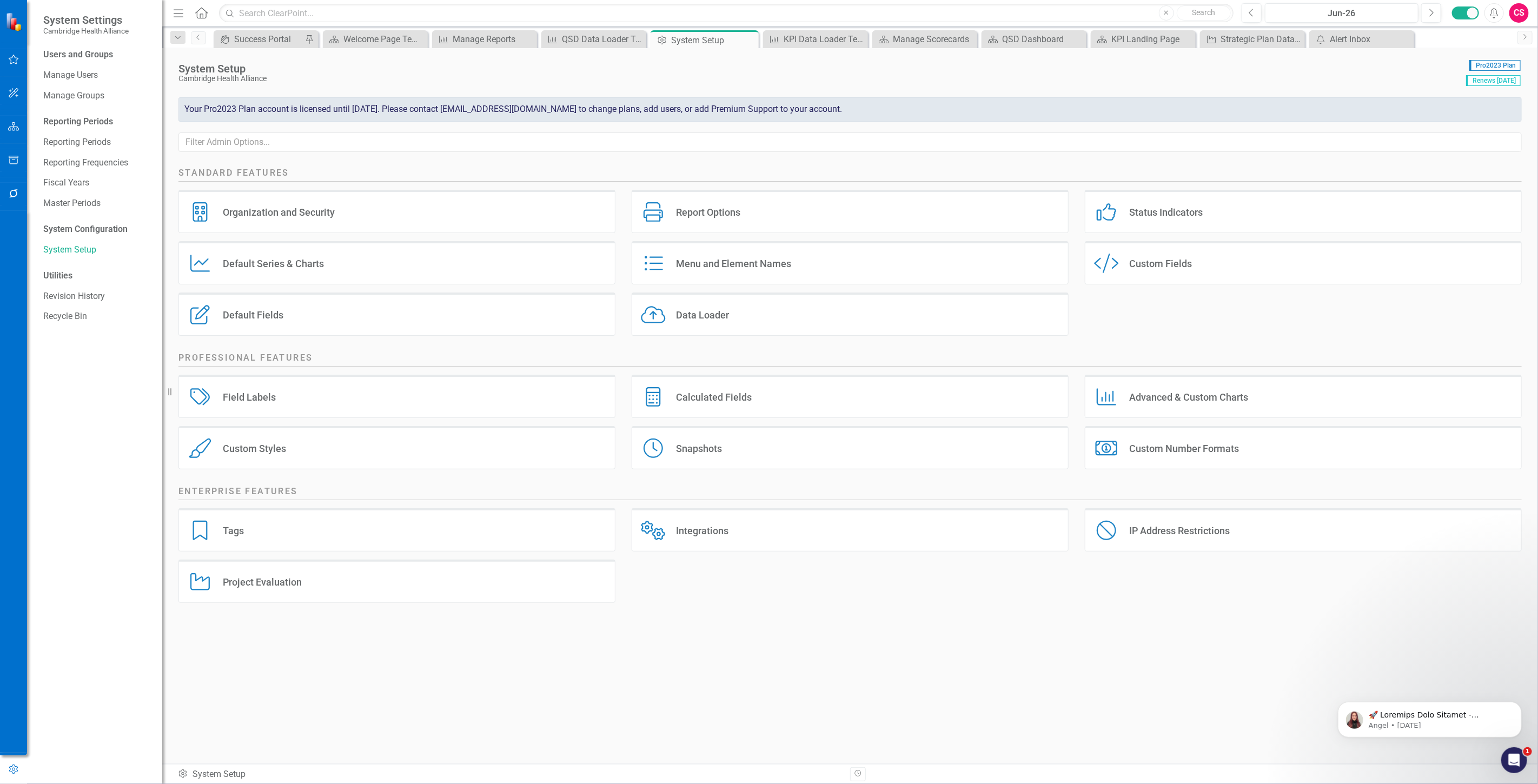
click at [694, 299] on div "Data Loader Data Loader" at bounding box center [850, 314] width 437 height 43
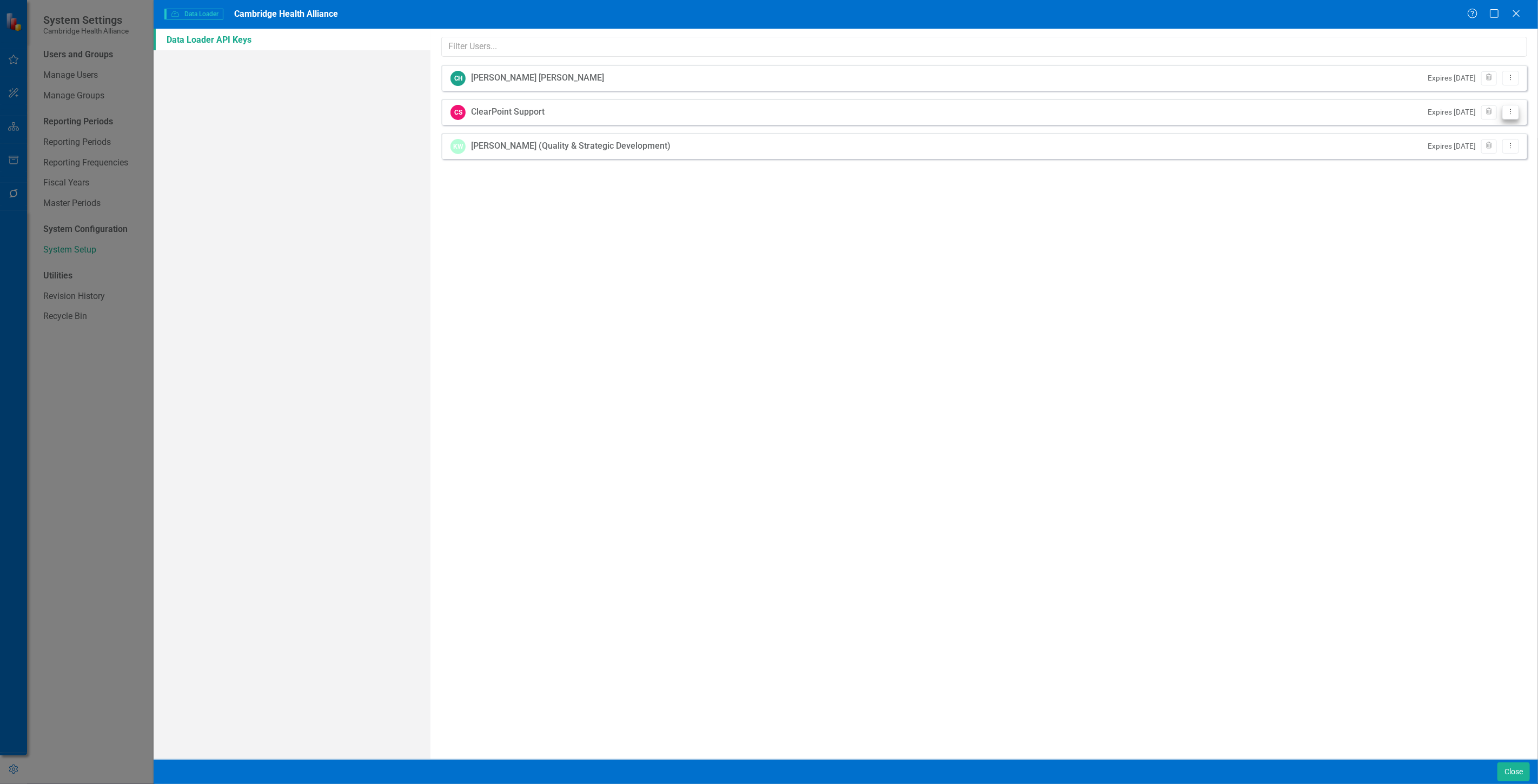
click at [1516, 112] on button "Dropdown Menu" at bounding box center [1510, 112] width 17 height 14
click at [1459, 133] on link "API Key View API Key" at bounding box center [1476, 130] width 85 height 20
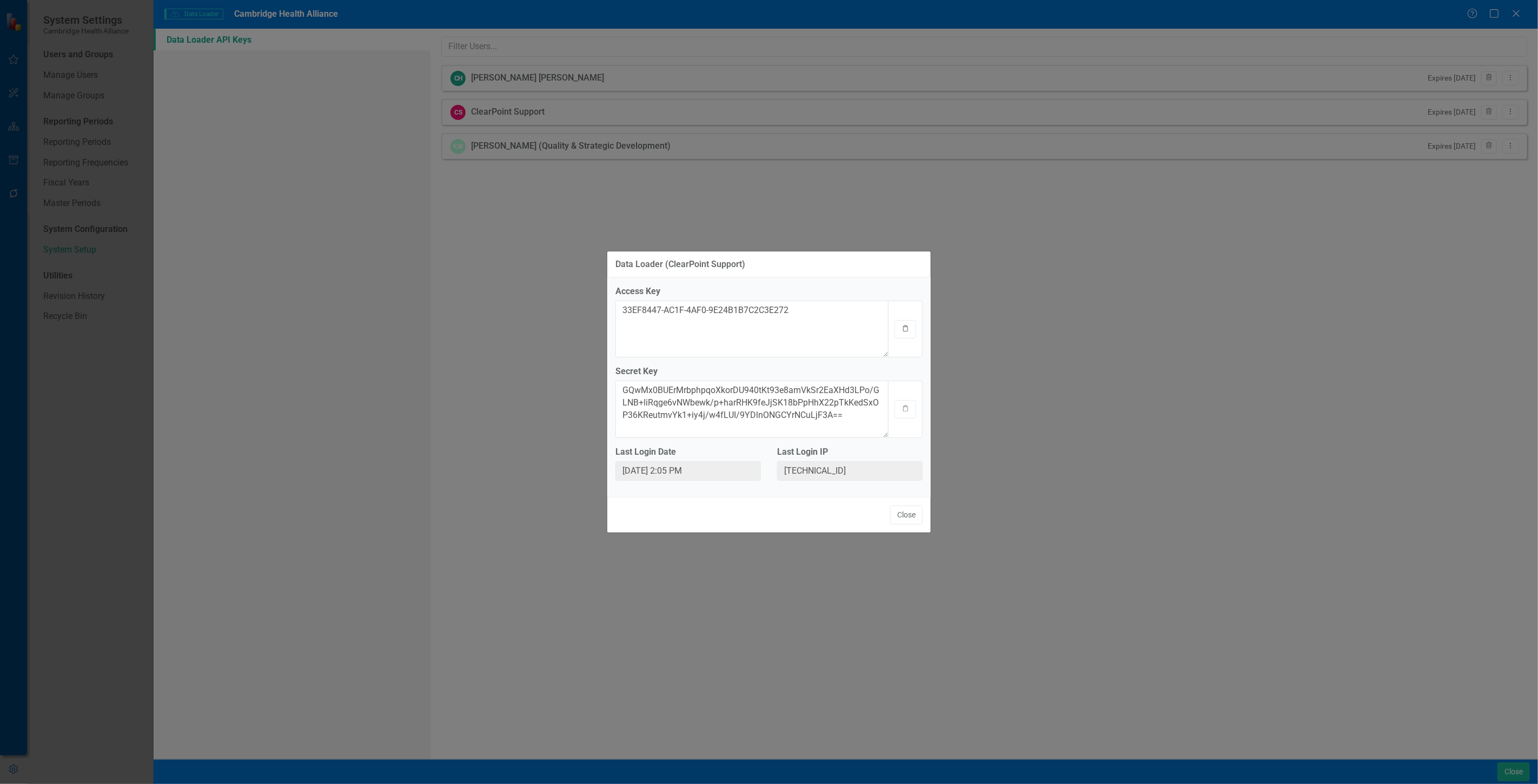
click at [904, 330] on icon "Clipboard" at bounding box center [905, 329] width 8 height 7
click at [906, 407] on icon "button" at bounding box center [905, 409] width 5 height 7
